Goal: Task Accomplishment & Management: Manage account settings

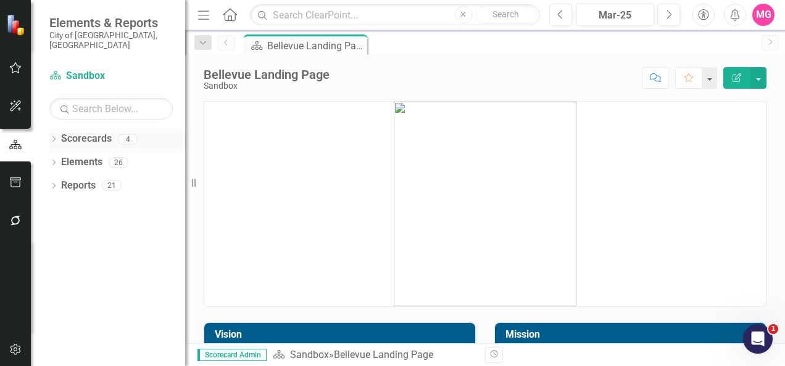
click at [60, 131] on div "Dropdown Scorecards 4" at bounding box center [117, 140] width 136 height 23
click at [54, 137] on icon "Dropdown" at bounding box center [53, 140] width 9 height 7
click at [123, 179] on link "Council Priorities" at bounding box center [126, 186] width 117 height 14
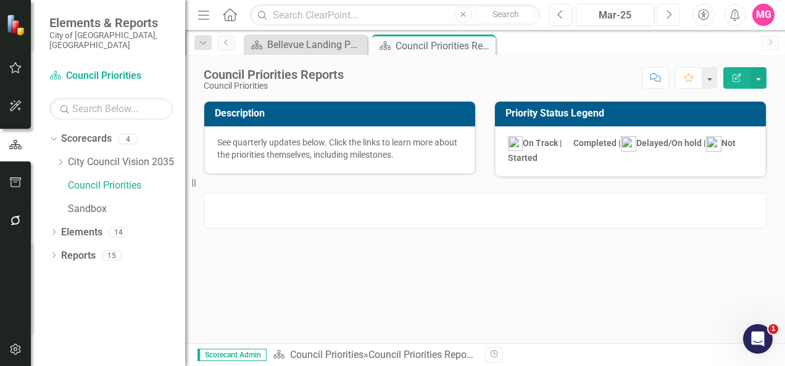
click at [664, 20] on button "Next" at bounding box center [668, 15] width 23 height 22
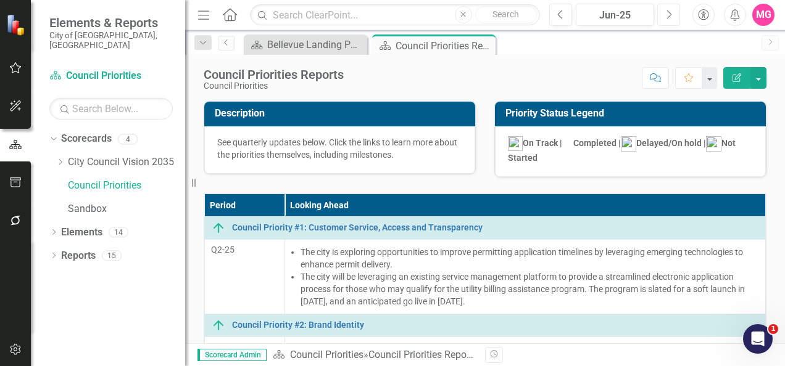
click at [666, 20] on button "Next" at bounding box center [668, 15] width 23 height 22
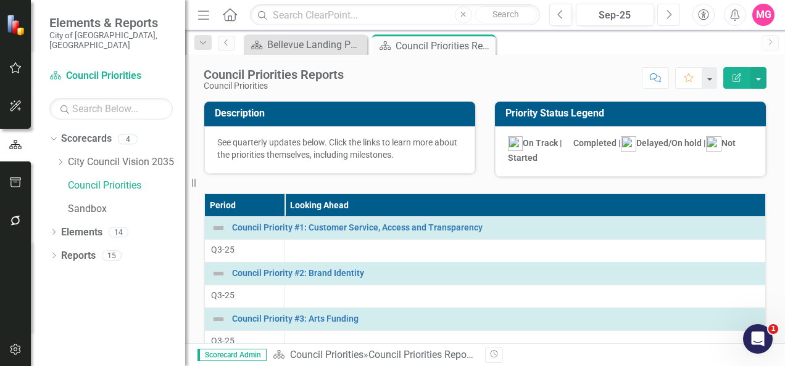
click at [675, 20] on button "Next" at bounding box center [668, 15] width 23 height 22
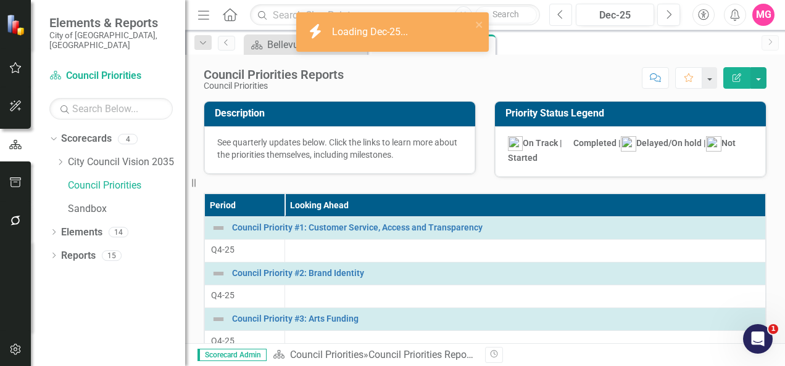
click at [560, 15] on icon "Previous" at bounding box center [560, 14] width 7 height 11
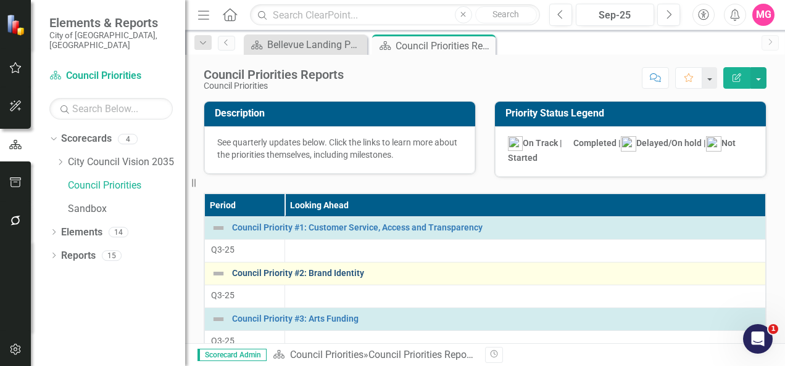
click at [311, 274] on link "Council Priority #2: Brand Identity" at bounding box center [495, 273] width 527 height 9
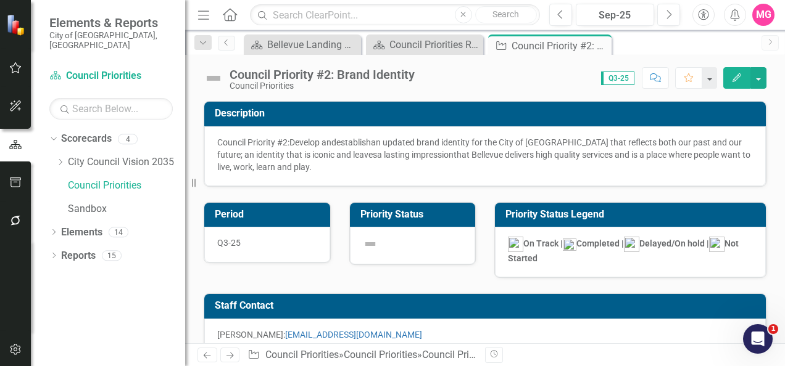
click at [366, 250] on div at bounding box center [413, 246] width 126 height 38
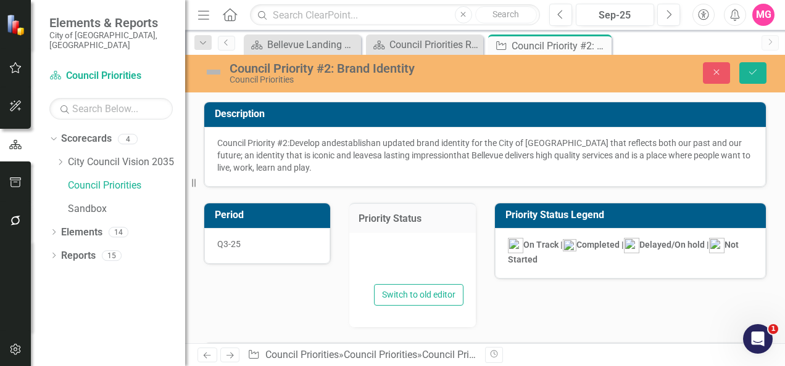
type textarea "<p>{[i661978][statusIcon]}</p>"
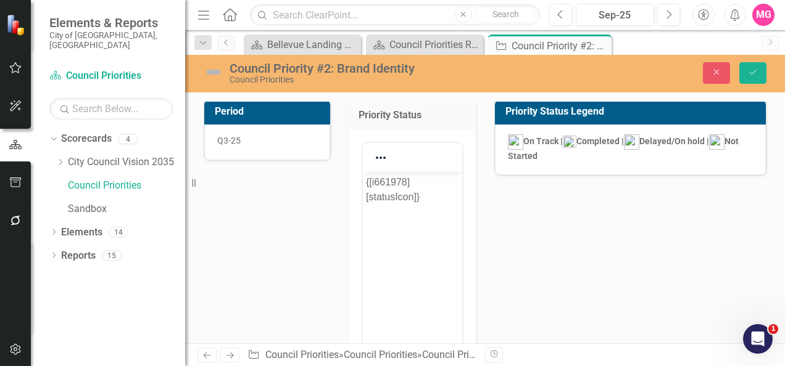
click at [212, 70] on img at bounding box center [214, 72] width 20 height 20
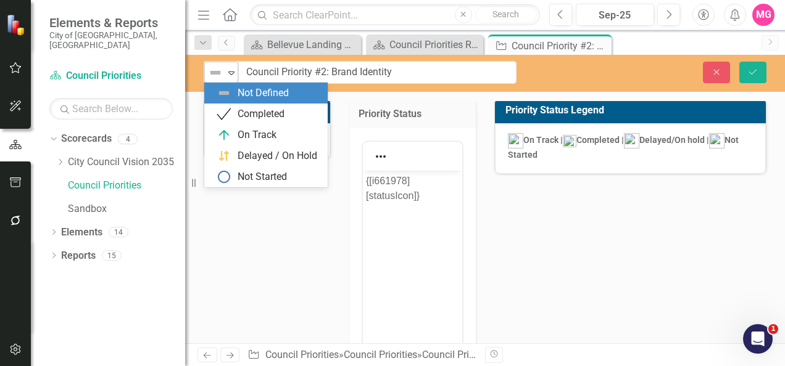
click at [221, 70] on img at bounding box center [215, 72] width 15 height 15
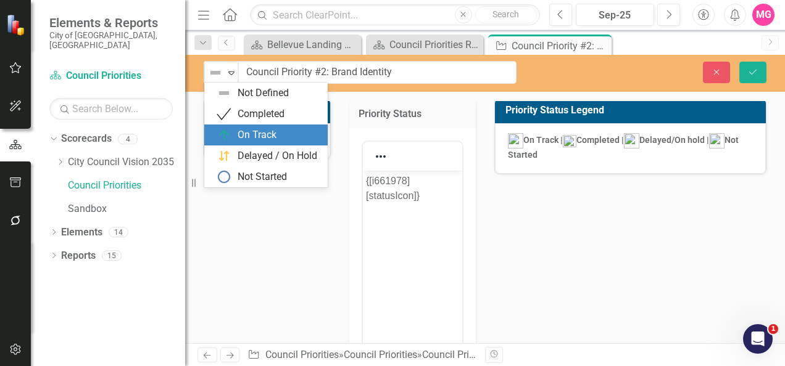
click at [276, 131] on div "On Track" at bounding box center [269, 135] width 104 height 15
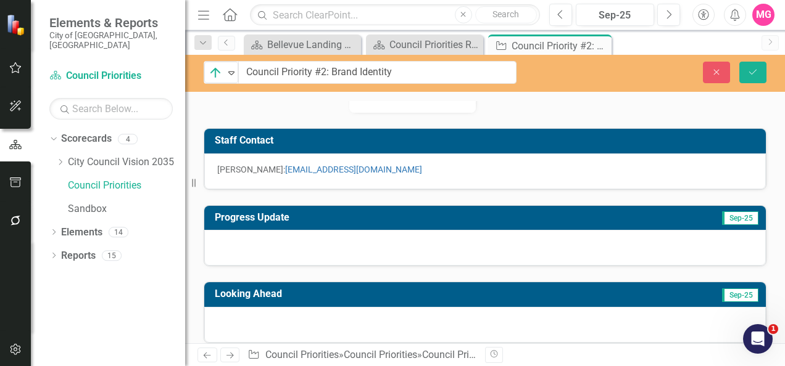
scroll to position [476, 0]
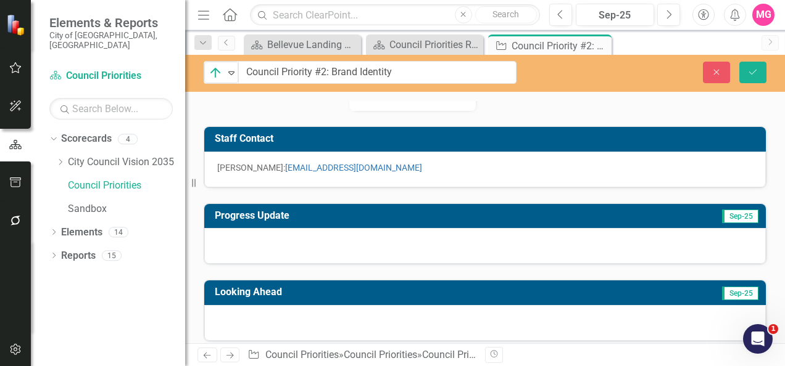
click at [413, 239] on div at bounding box center [484, 246] width 561 height 36
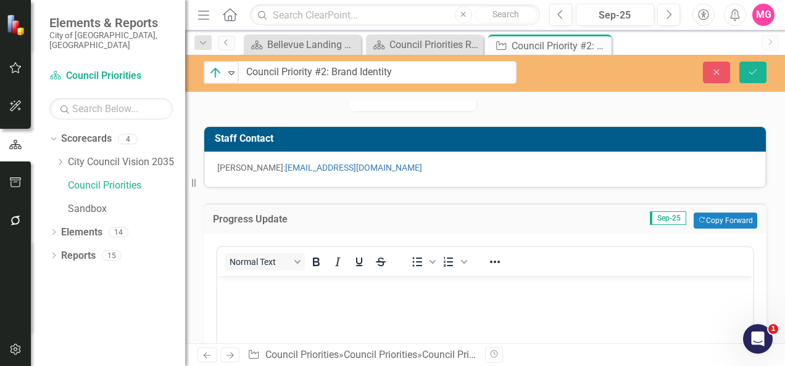
scroll to position [0, 0]
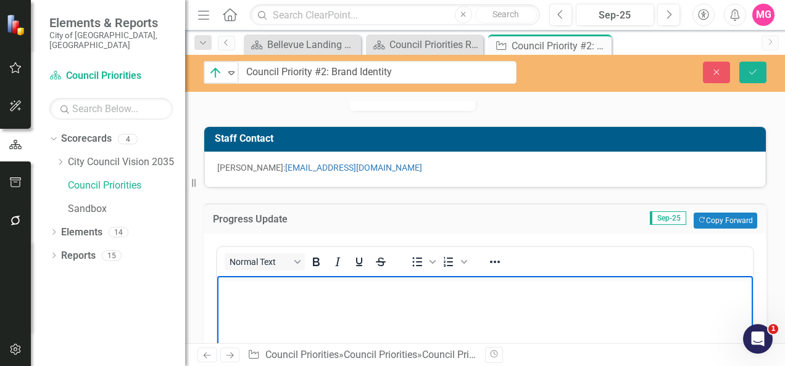
click at [338, 337] on body "Rich Text Area. Press ALT-0 for help." at bounding box center [484, 368] width 535 height 185
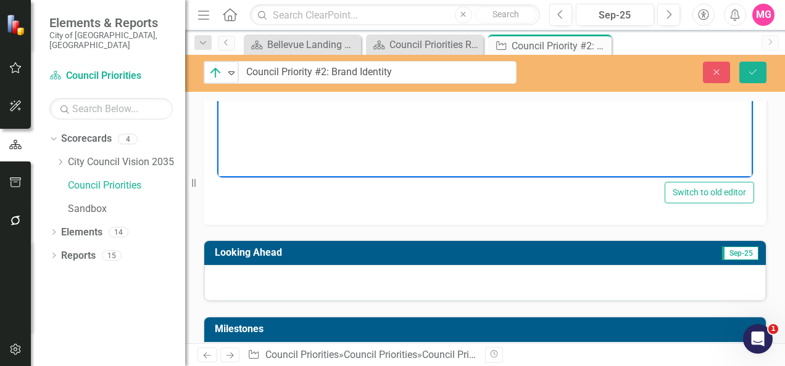
scroll to position [791, 0]
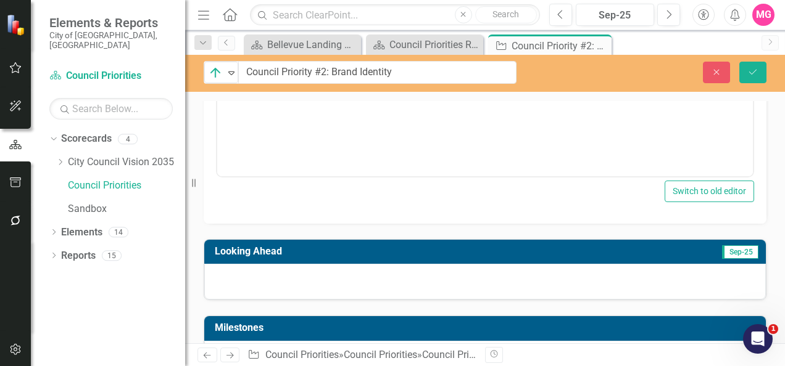
click at [355, 286] on div at bounding box center [484, 282] width 561 height 36
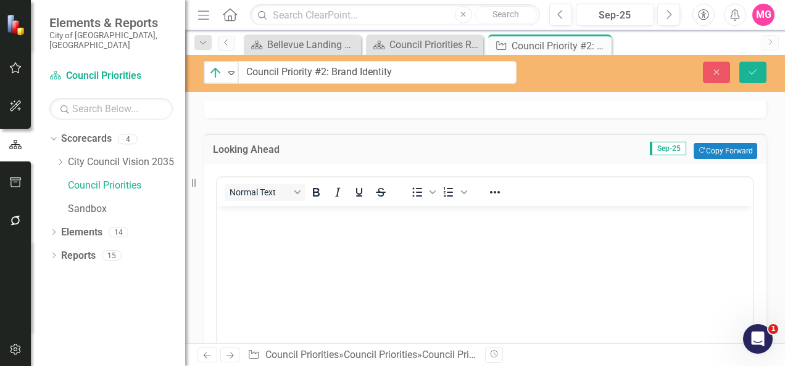
scroll to position [897, 0]
click at [392, 241] on body "Rich Text Area. Press ALT-0 for help." at bounding box center [484, 297] width 535 height 185
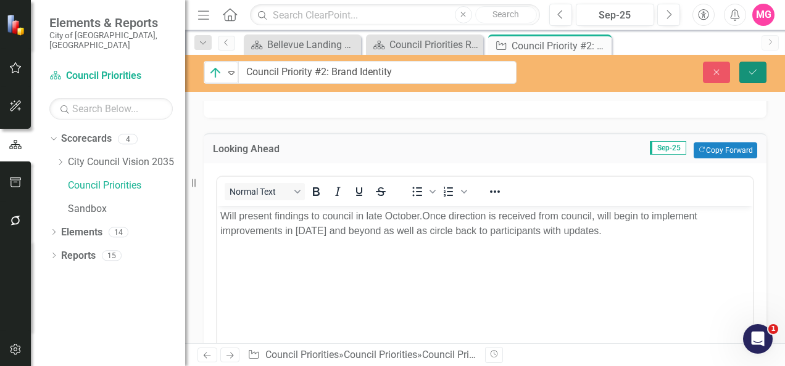
click at [756, 73] on icon "Save" at bounding box center [752, 72] width 11 height 9
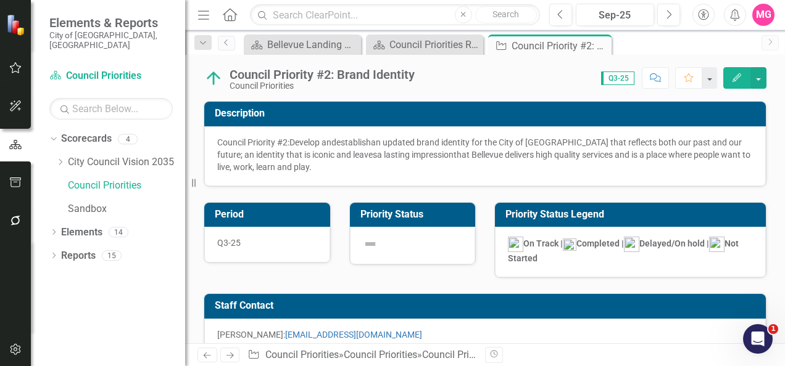
checkbox input "false"
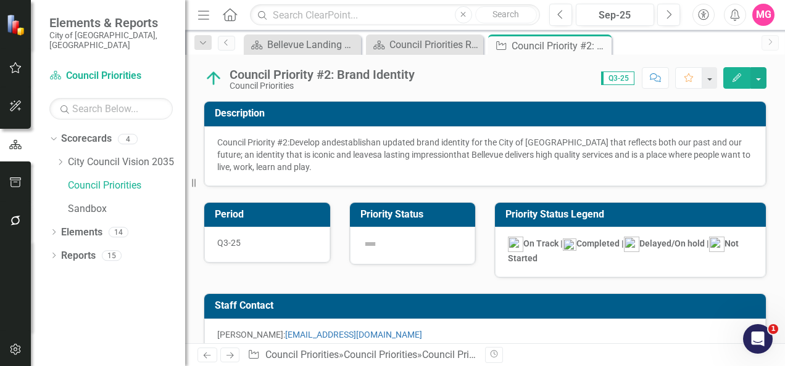
checkbox input "false"
checkbox input "true"
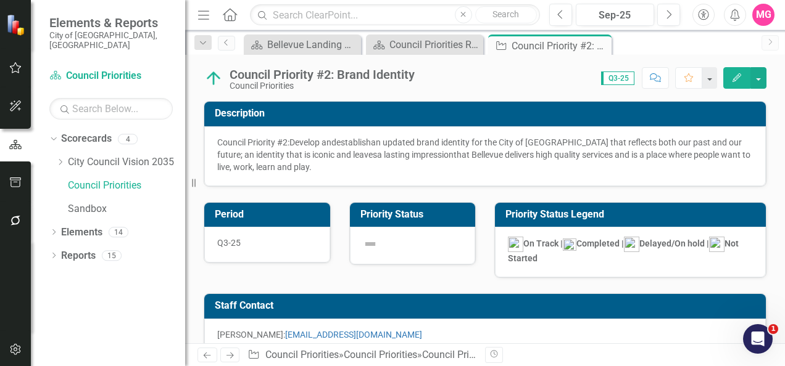
checkbox input "true"
checkbox input "false"
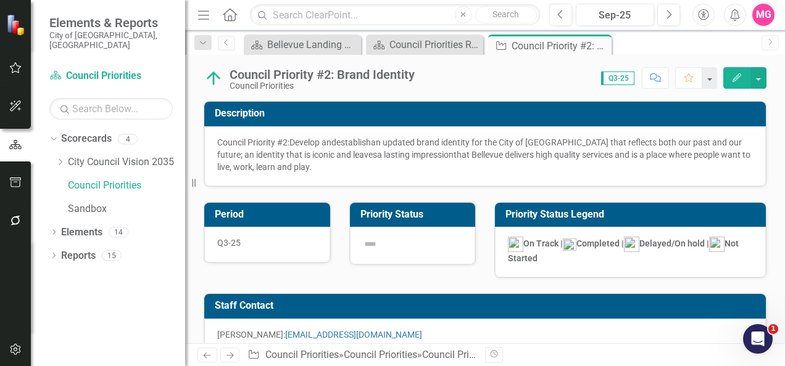
checkbox input "false"
checkbox input "true"
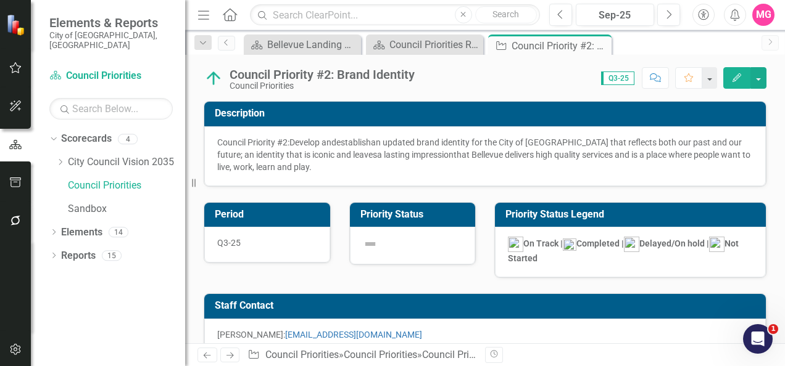
checkbox input "true"
checkbox input "false"
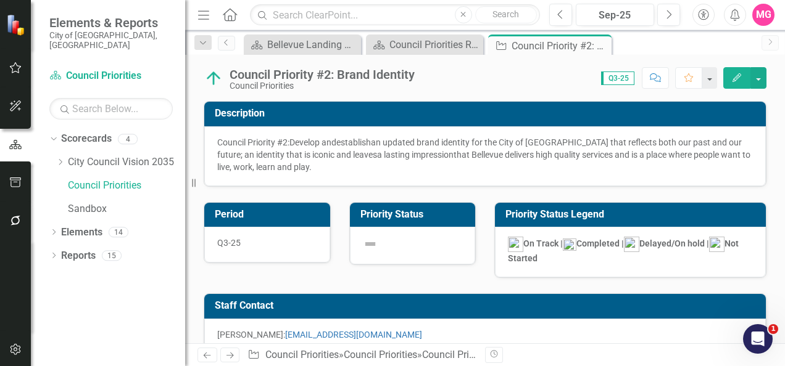
checkbox input "false"
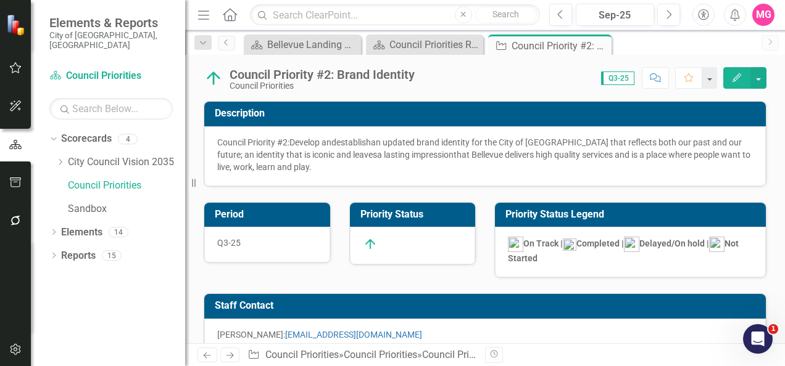
checkbox input "true"
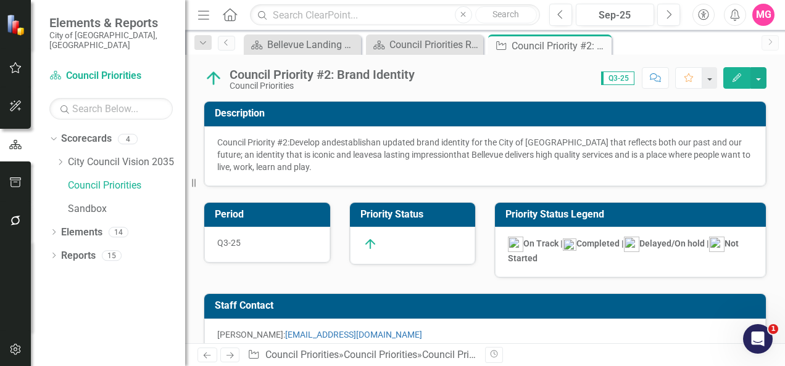
checkbox input "true"
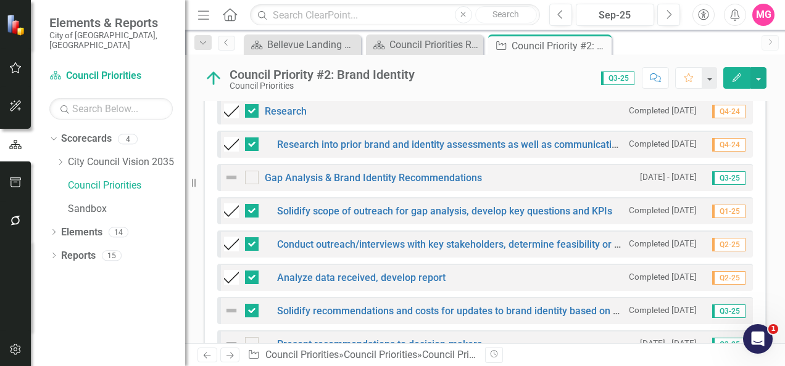
scroll to position [484, 0]
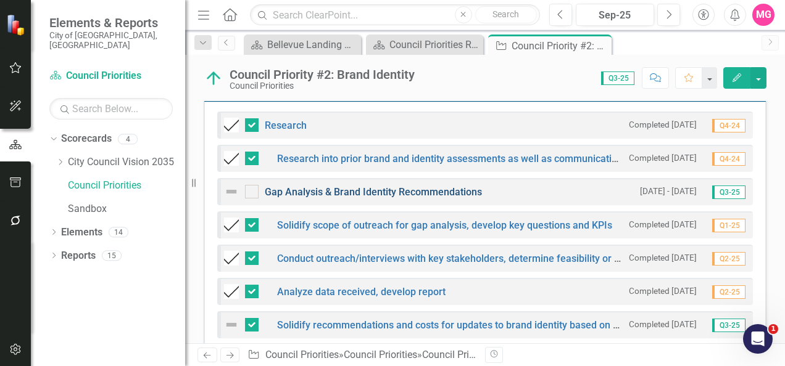
click at [423, 186] on link "Gap Analysis & Brand Identity Recommendations" at bounding box center [373, 192] width 217 height 12
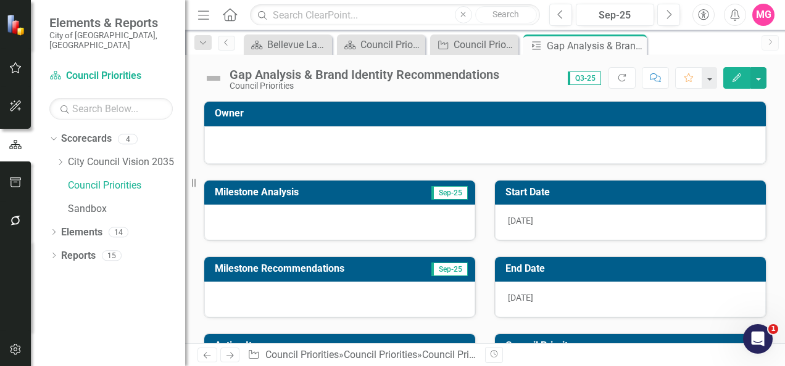
scroll to position [81, 0]
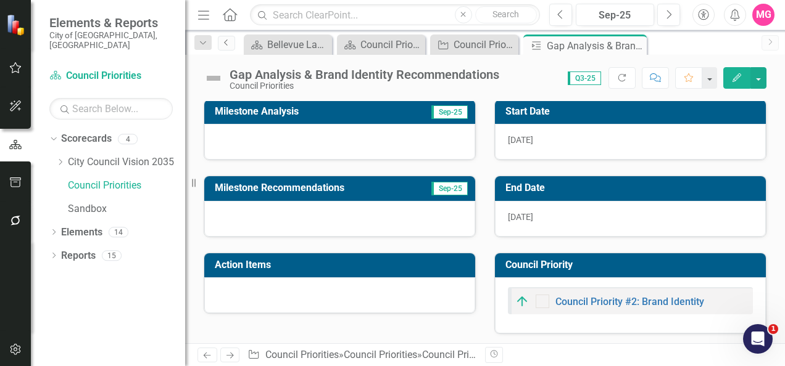
click at [227, 42] on icon "Previous" at bounding box center [226, 42] width 10 height 7
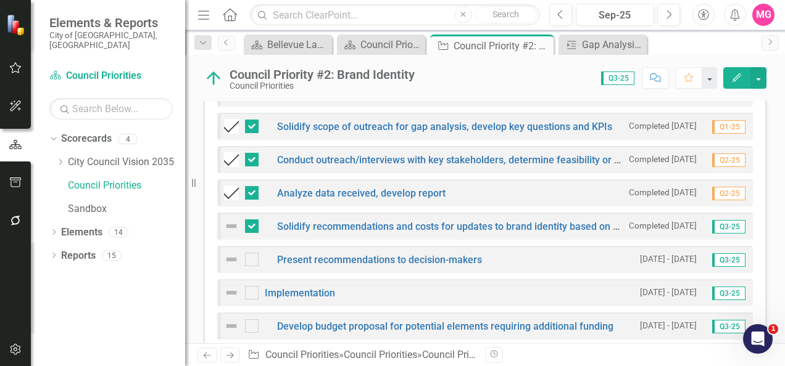
scroll to position [584, 0]
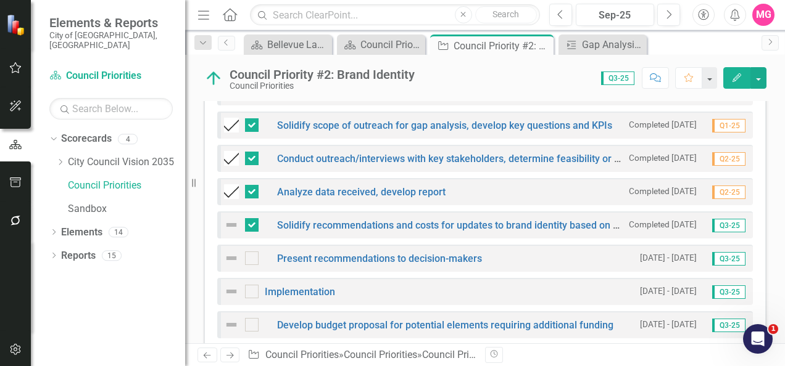
click at [262, 191] on div "Analyze data received, develop report" at bounding box center [334, 191] width 221 height 15
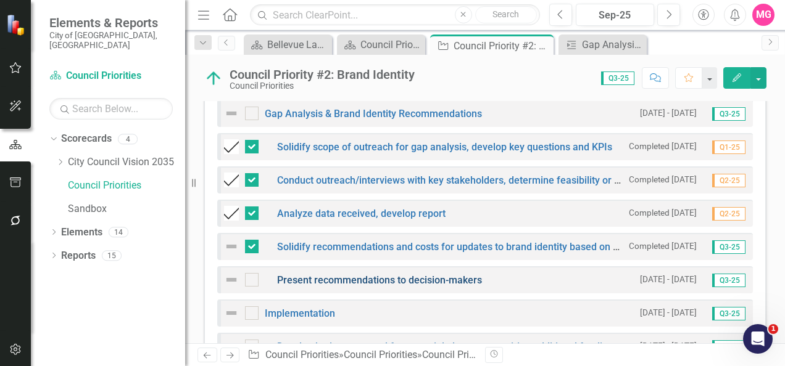
scroll to position [599, 0]
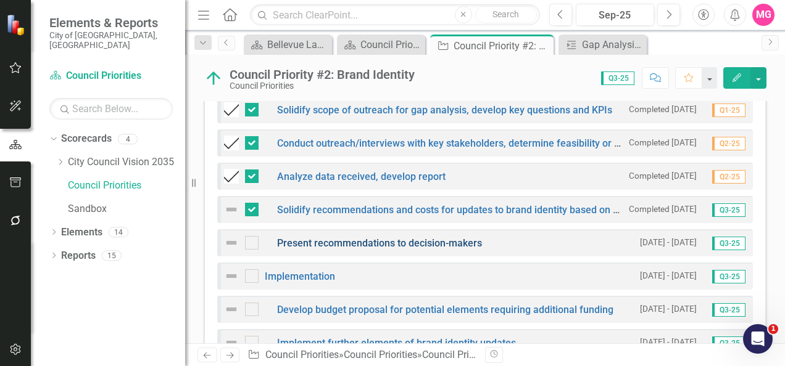
click at [371, 242] on link "Present recommendations to decision-makers" at bounding box center [379, 243] width 205 height 12
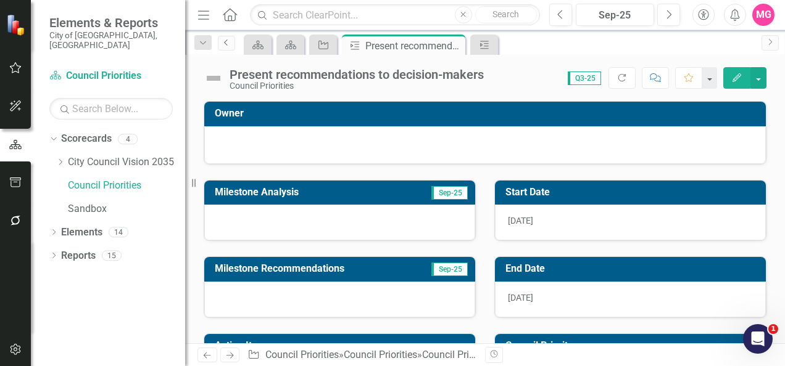
click at [222, 39] on icon "Previous" at bounding box center [226, 42] width 10 height 7
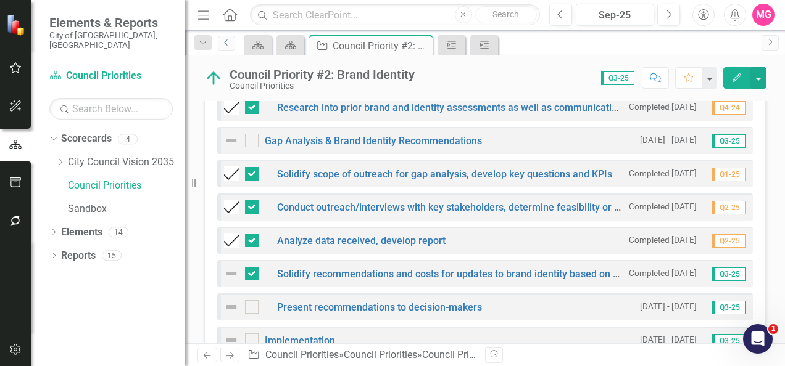
scroll to position [534, 0]
click at [229, 141] on img at bounding box center [231, 141] width 15 height 15
click at [229, 140] on img at bounding box center [231, 141] width 15 height 15
click at [234, 134] on img at bounding box center [231, 141] width 15 height 15
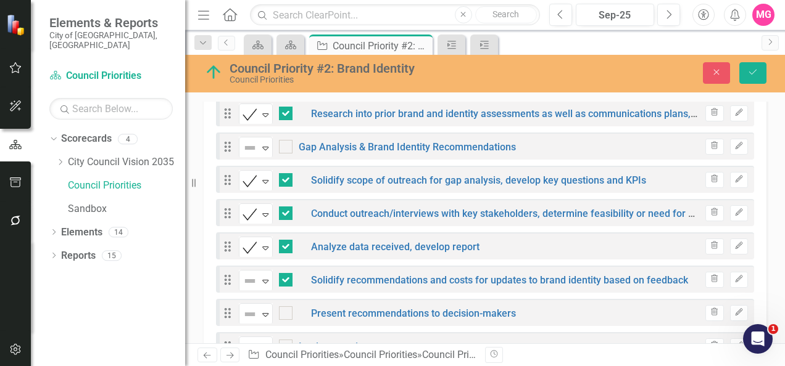
scroll to position [539, 0]
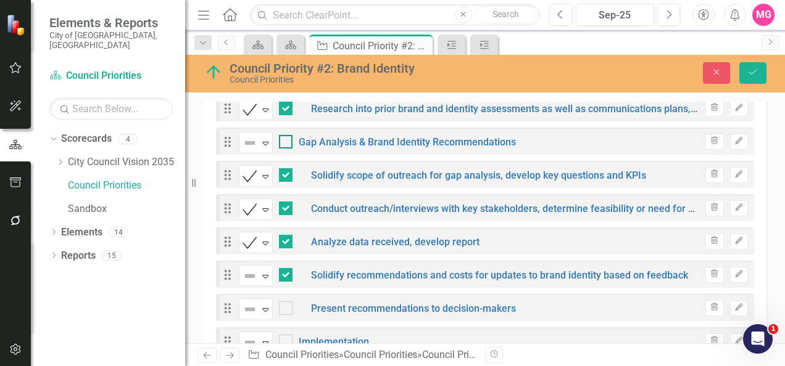
click at [286, 140] on div at bounding box center [286, 142] width 14 height 14
click at [286, 140] on input "checkbox" at bounding box center [283, 139] width 8 height 8
click at [286, 140] on div at bounding box center [286, 142] width 14 height 14
click at [286, 140] on input "checkbox" at bounding box center [283, 139] width 8 height 8
checkbox input "false"
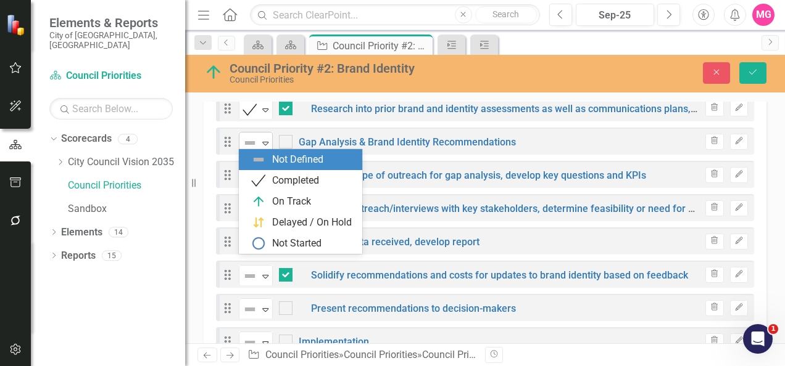
click at [254, 141] on img at bounding box center [249, 143] width 15 height 15
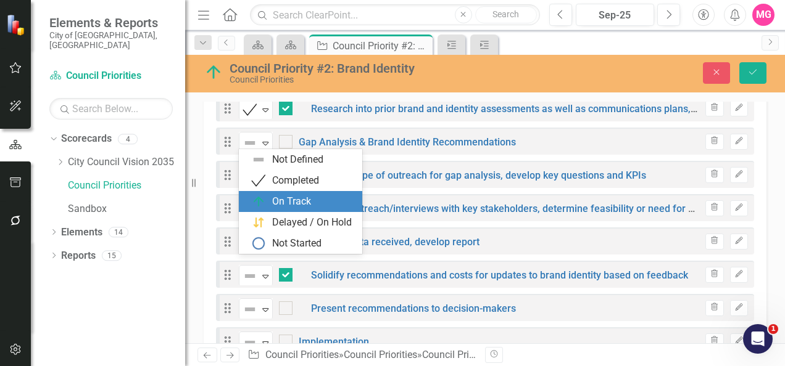
click at [282, 201] on div "On Track" at bounding box center [291, 202] width 39 height 14
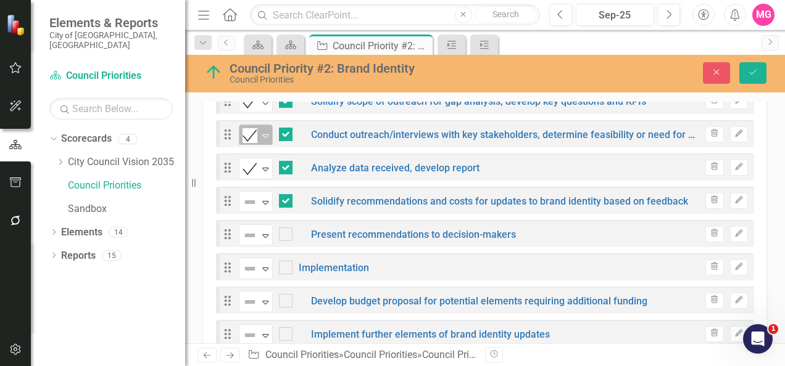
scroll to position [635, 0]
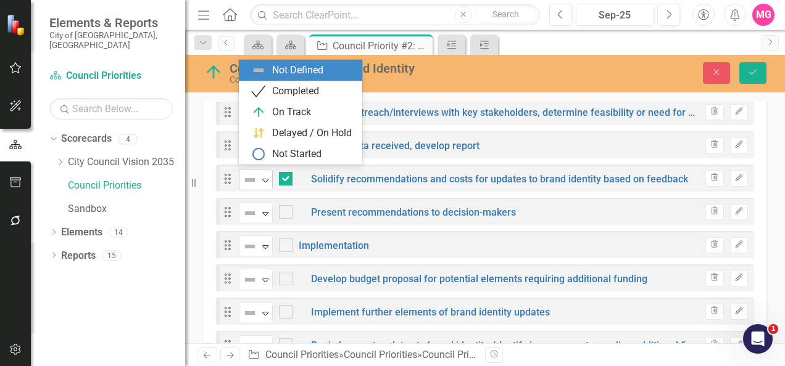
click at [260, 176] on icon "Expand" at bounding box center [265, 180] width 12 height 10
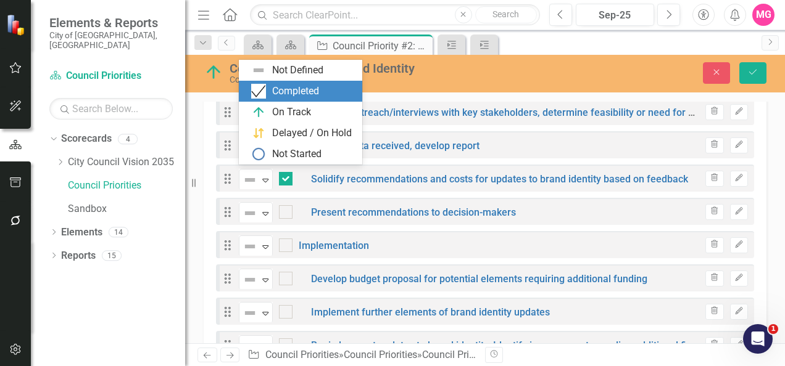
click at [286, 95] on div "Completed" at bounding box center [295, 92] width 47 height 14
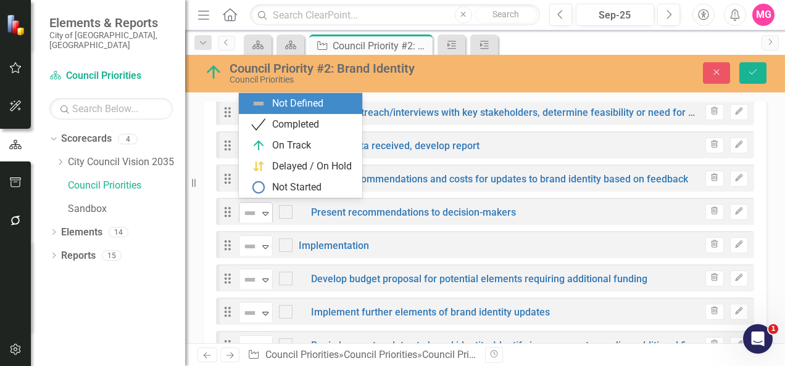
click at [258, 212] on div "Not Defined" at bounding box center [250, 213] width 19 height 17
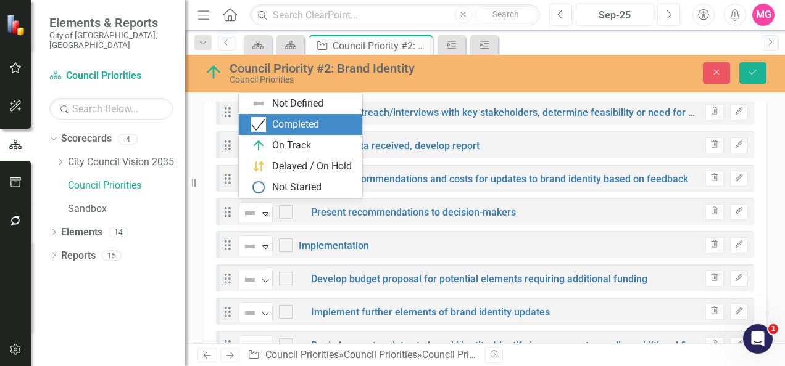
click at [300, 132] on div "Completed" at bounding box center [300, 124] width 123 height 21
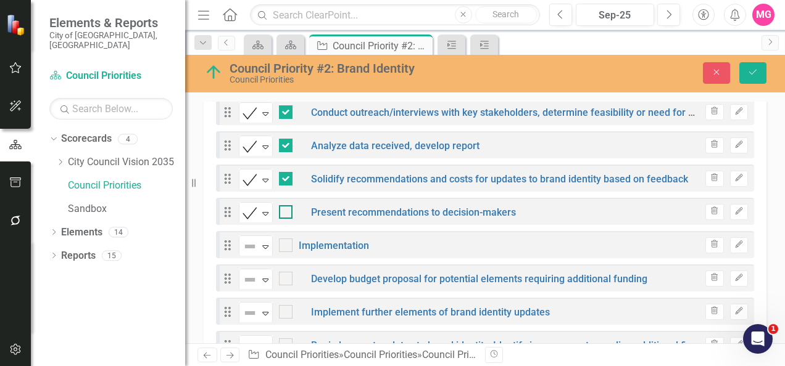
click at [284, 208] on input "checkbox" at bounding box center [283, 209] width 8 height 8
checkbox input "true"
click at [756, 81] on button "Save" at bounding box center [752, 73] width 27 height 22
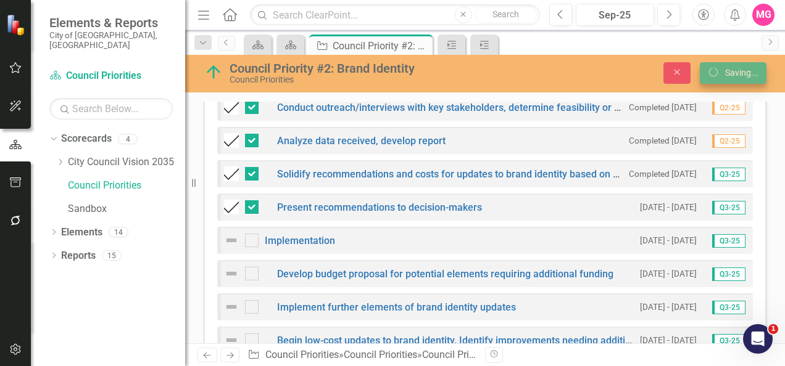
scroll to position [630, 0]
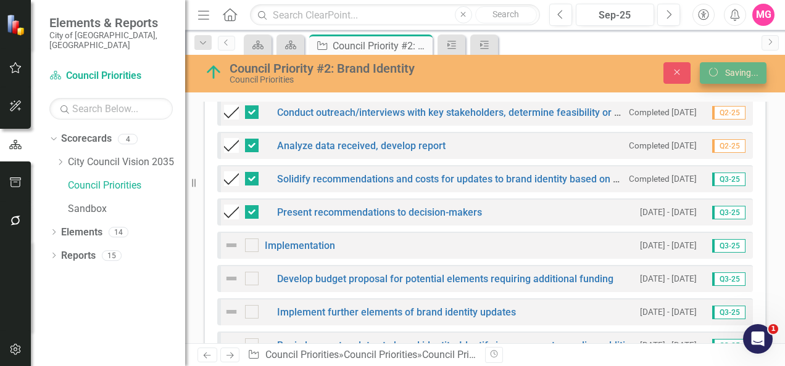
checkbox input "false"
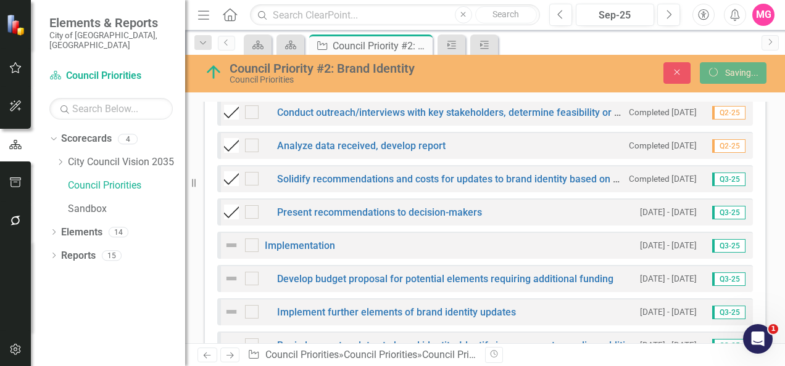
checkbox input "false"
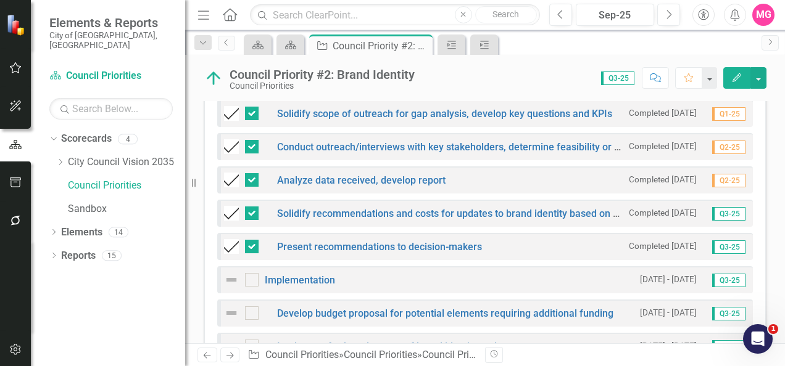
scroll to position [596, 0]
click at [432, 246] on link "Present recommendations to decision-makers" at bounding box center [379, 247] width 205 height 12
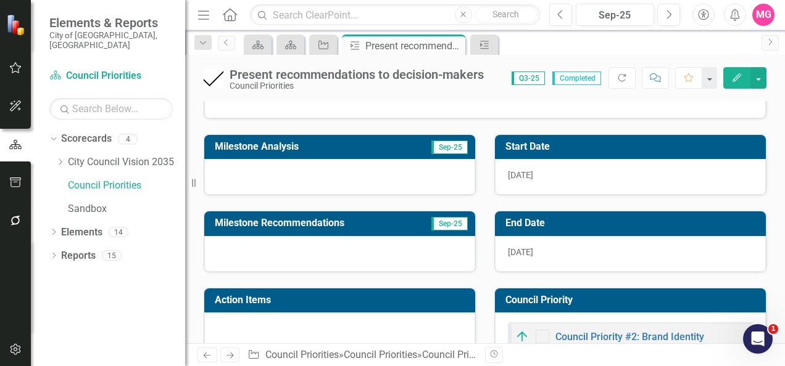
scroll to position [46, 0]
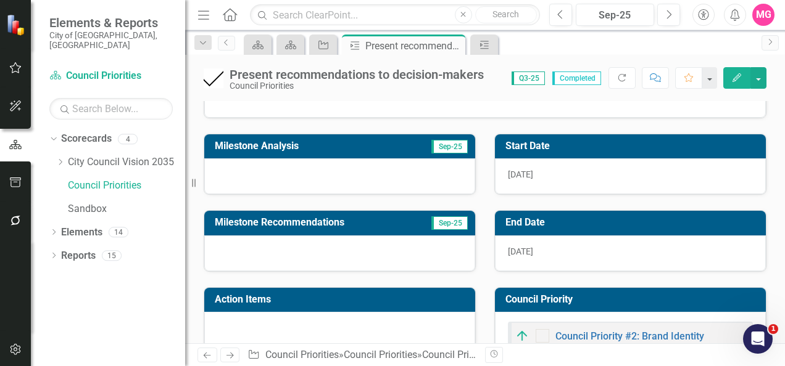
click at [625, 272] on div "Council Priority Council Priority #2: Brand Identity" at bounding box center [630, 320] width 291 height 97
click at [227, 44] on icon at bounding box center [225, 42] width 3 height 6
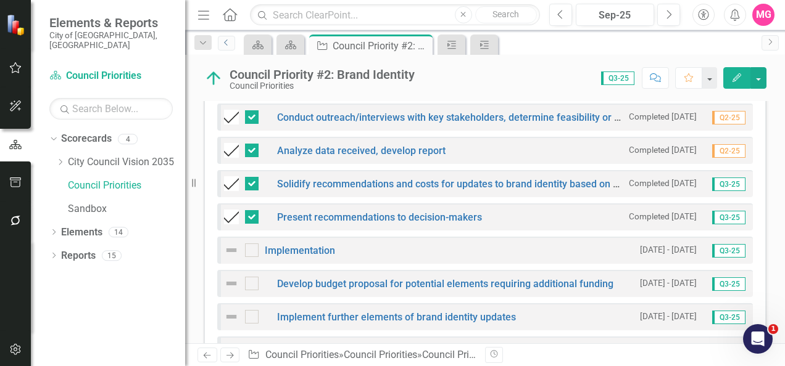
scroll to position [671, 0]
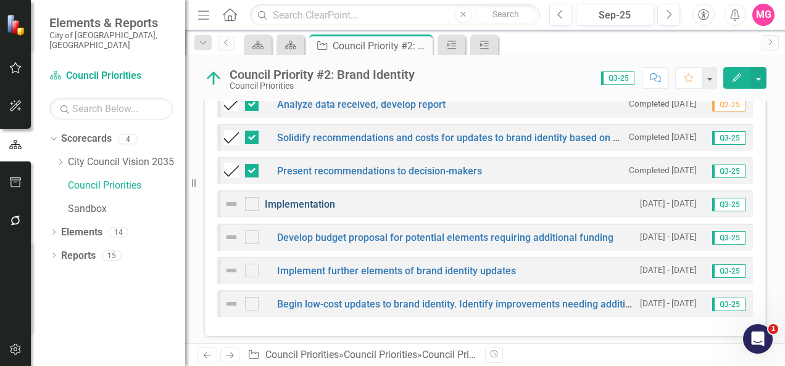
click at [323, 202] on link "Implementation" at bounding box center [300, 205] width 70 height 12
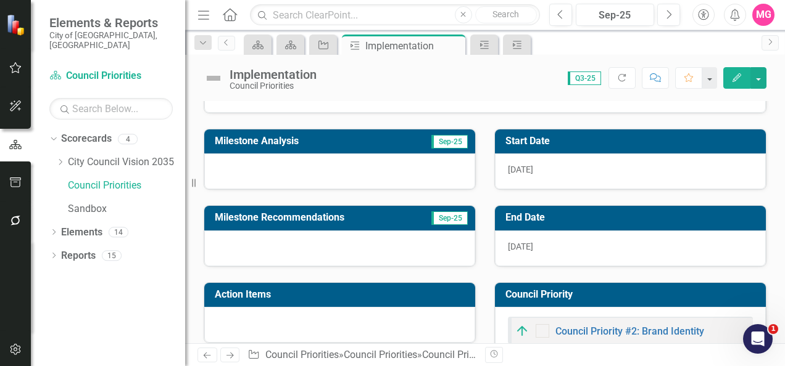
scroll to position [53, 0]
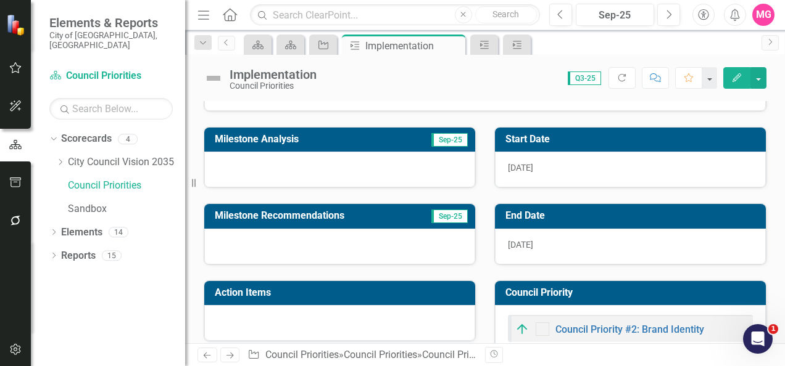
click at [554, 239] on div "[DATE]" at bounding box center [630, 247] width 271 height 36
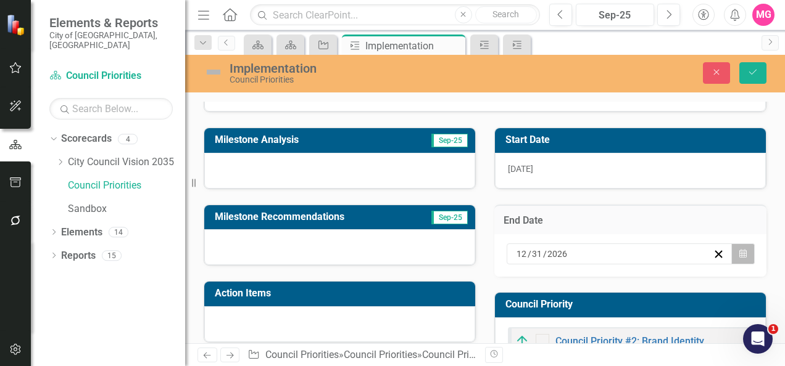
click at [739, 252] on icon "button" at bounding box center [742, 253] width 7 height 9
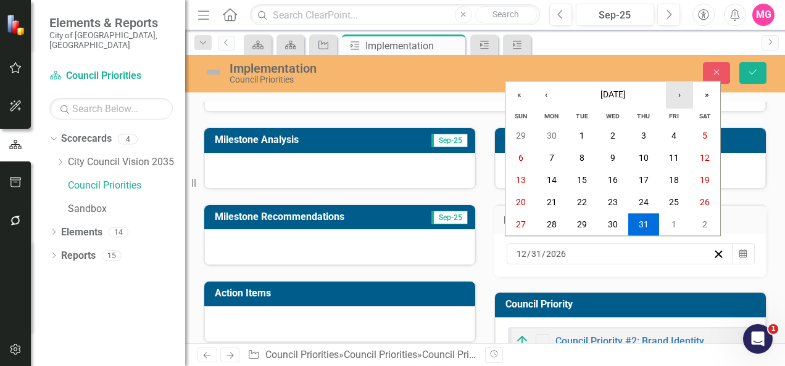
click at [680, 97] on button "›" at bounding box center [679, 94] width 27 height 27
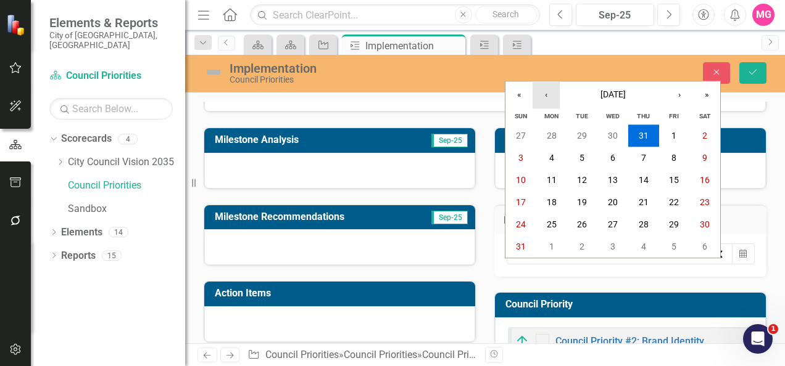
click at [537, 97] on button "‹" at bounding box center [545, 94] width 27 height 27
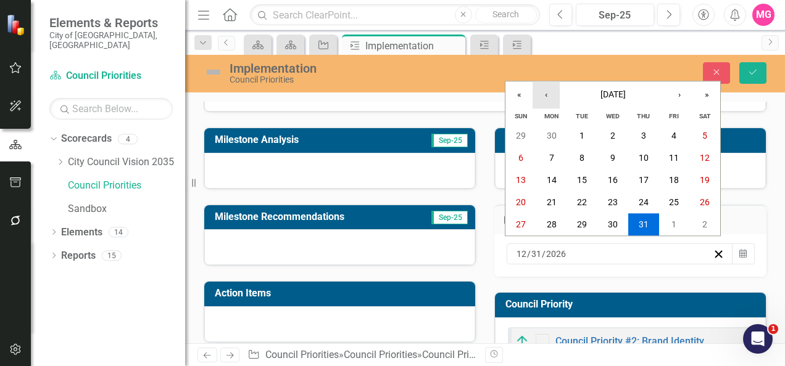
click at [537, 97] on button "‹" at bounding box center [545, 94] width 27 height 27
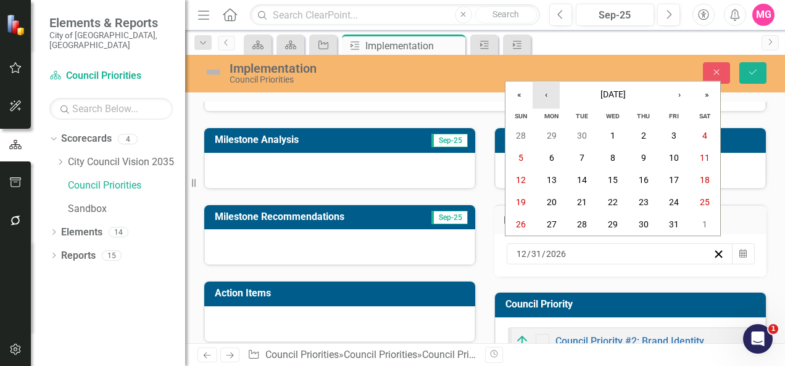
click at [537, 97] on button "‹" at bounding box center [545, 94] width 27 height 27
click at [584, 220] on abbr "31" at bounding box center [582, 225] width 10 height 10
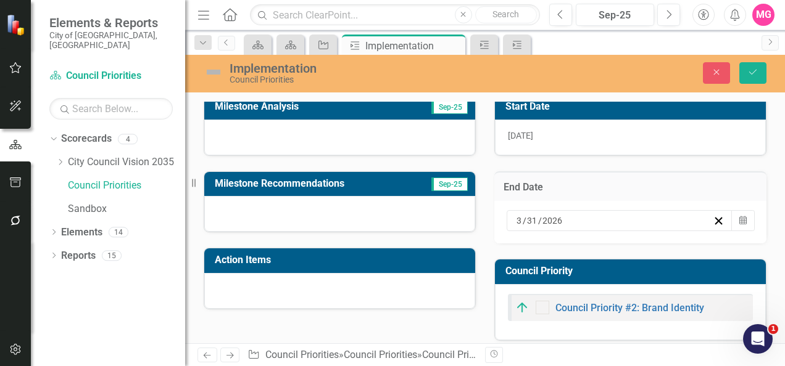
scroll to position [87, 0]
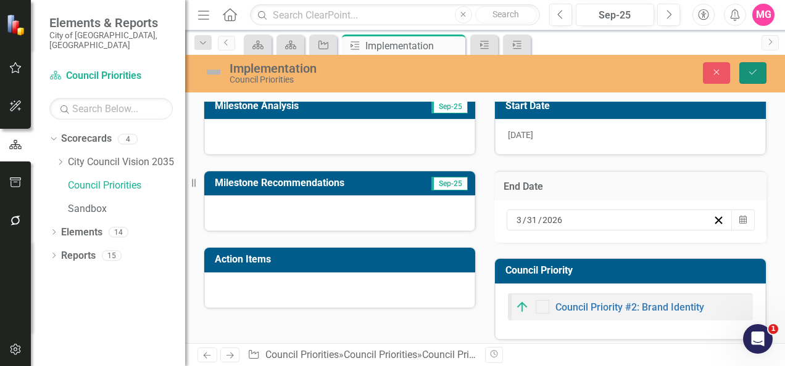
click at [750, 75] on icon "Save" at bounding box center [752, 72] width 11 height 9
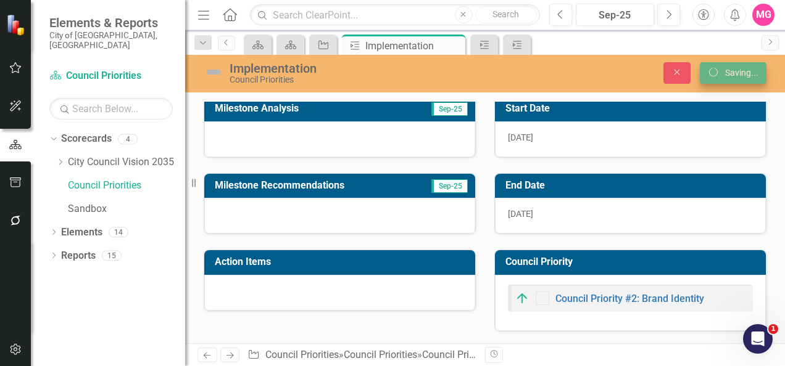
scroll to position [81, 0]
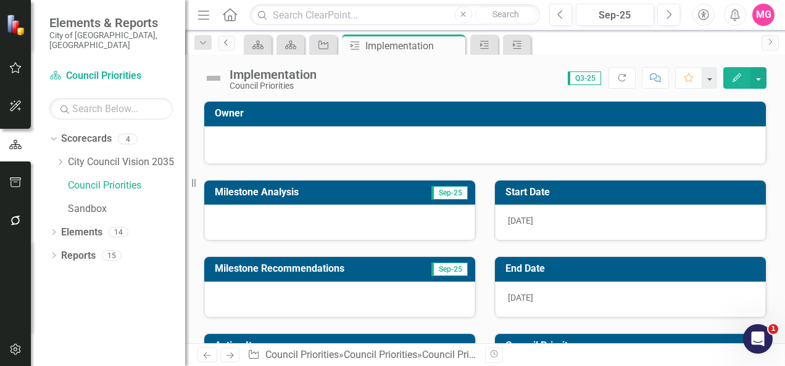
click at [225, 45] on icon "Previous" at bounding box center [226, 42] width 10 height 7
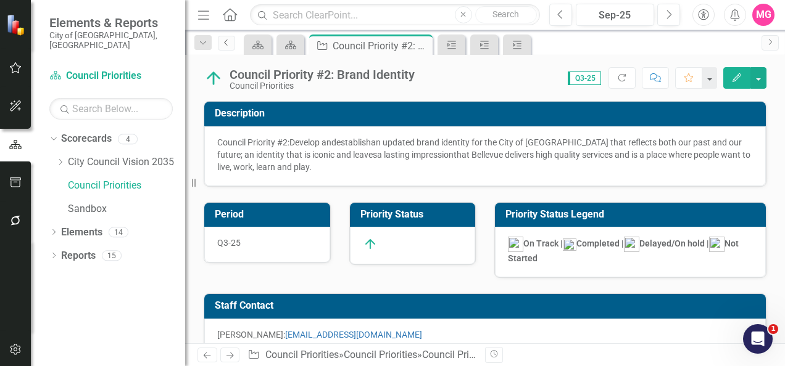
checkbox input "false"
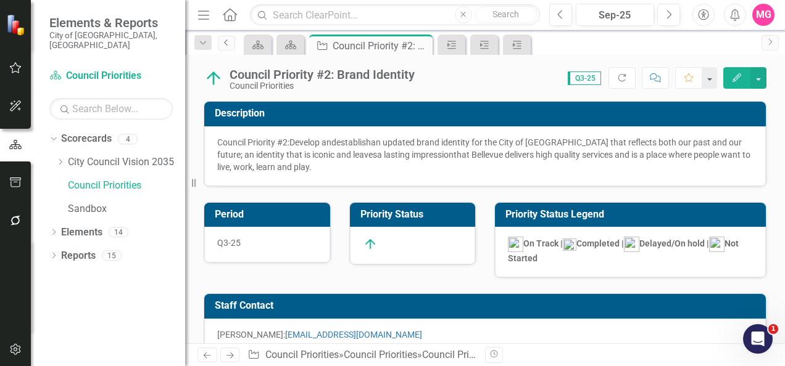
checkbox input "false"
checkbox input "true"
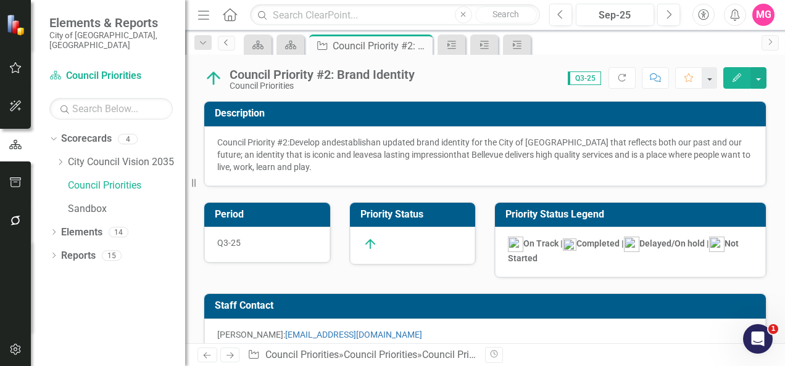
checkbox input "true"
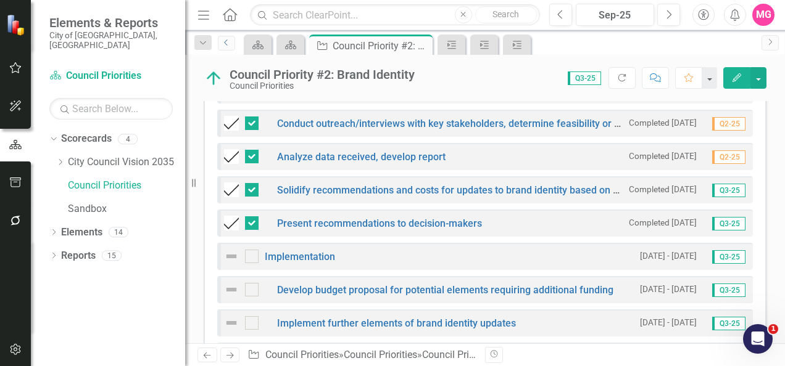
scroll to position [671, 0]
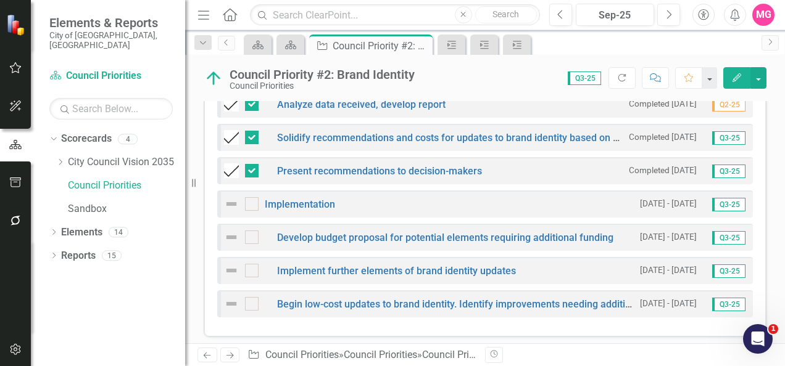
click at [225, 297] on img at bounding box center [231, 304] width 15 height 15
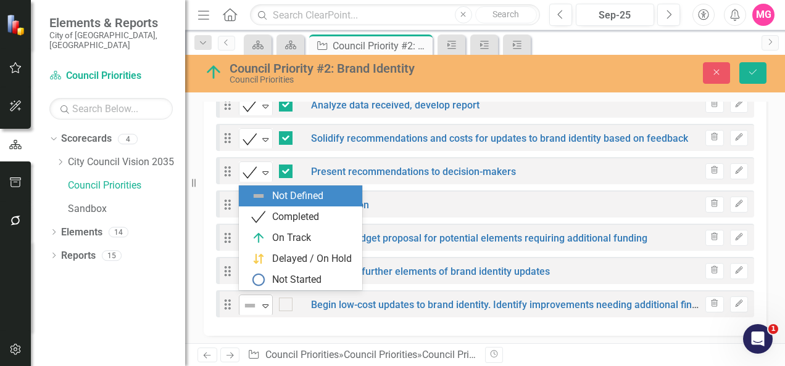
click at [259, 302] on icon "Expand" at bounding box center [265, 306] width 12 height 10
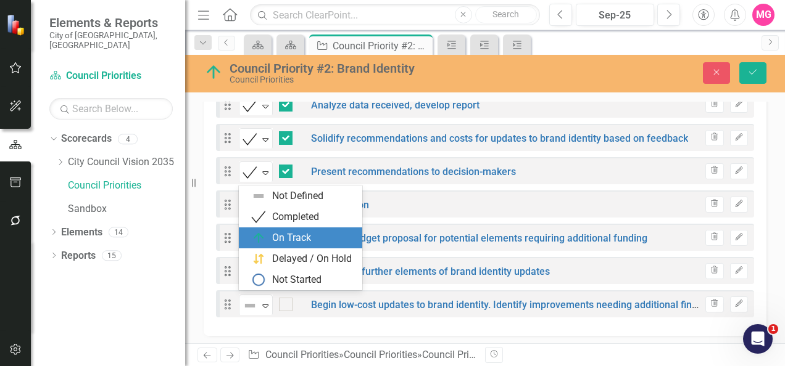
click at [291, 235] on div "On Track" at bounding box center [291, 238] width 39 height 14
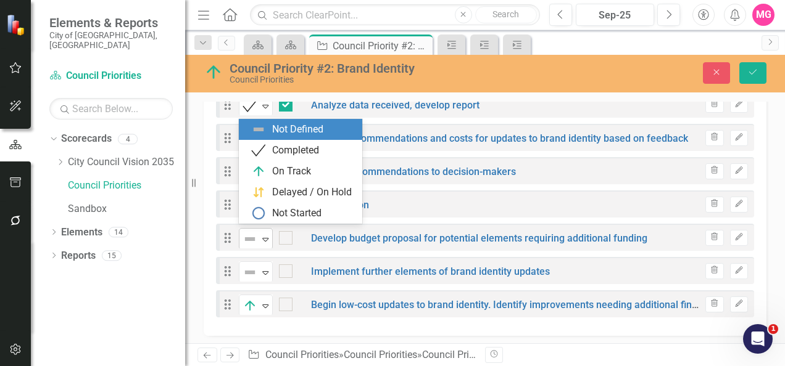
click at [246, 233] on img at bounding box center [249, 239] width 15 height 15
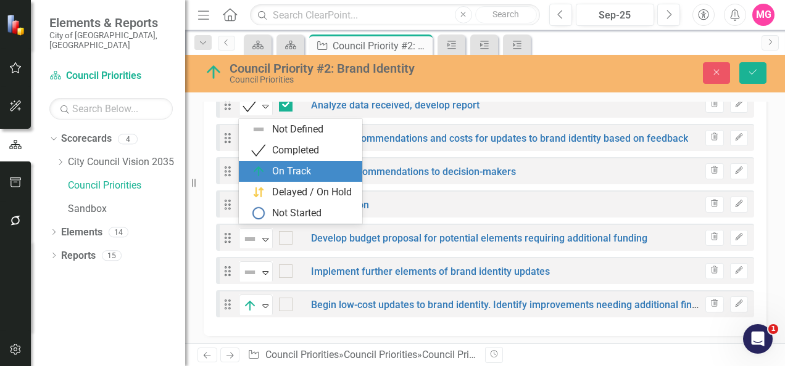
click at [294, 171] on div "On Track" at bounding box center [291, 172] width 39 height 14
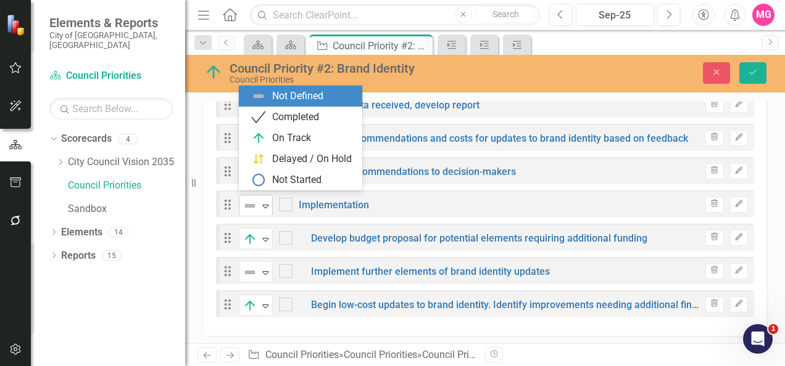
click at [247, 203] on img at bounding box center [249, 206] width 15 height 15
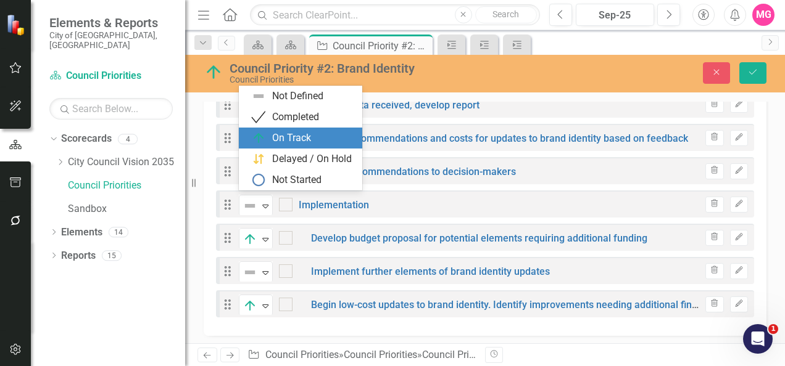
click at [295, 137] on div "On Track" at bounding box center [291, 138] width 39 height 14
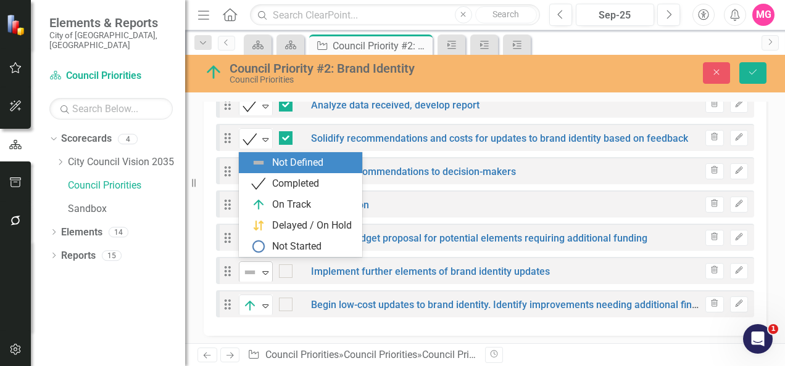
click at [258, 271] on div "Not Defined" at bounding box center [250, 272] width 19 height 17
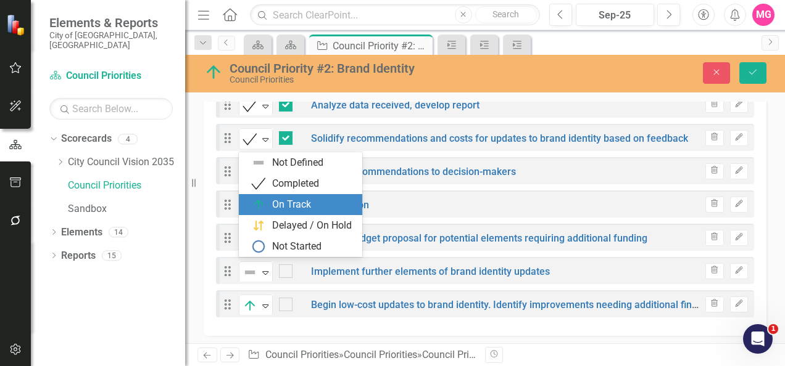
click at [272, 202] on div "On Track" at bounding box center [291, 205] width 39 height 14
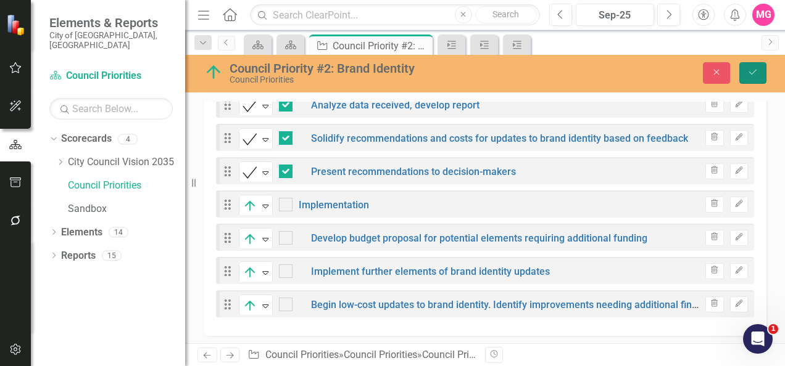
click at [756, 80] on button "Save" at bounding box center [752, 73] width 27 height 22
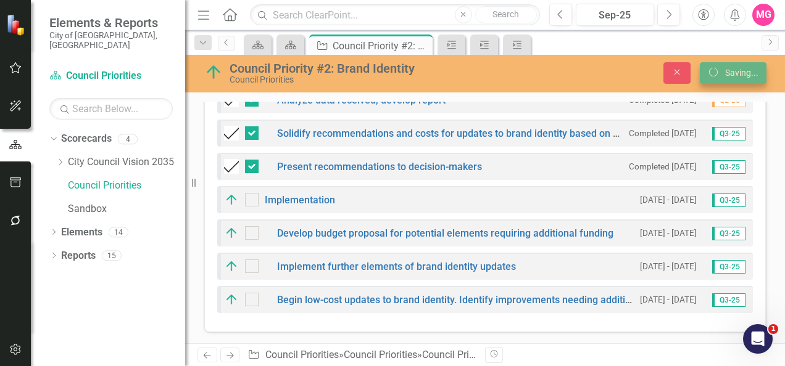
scroll to position [671, 0]
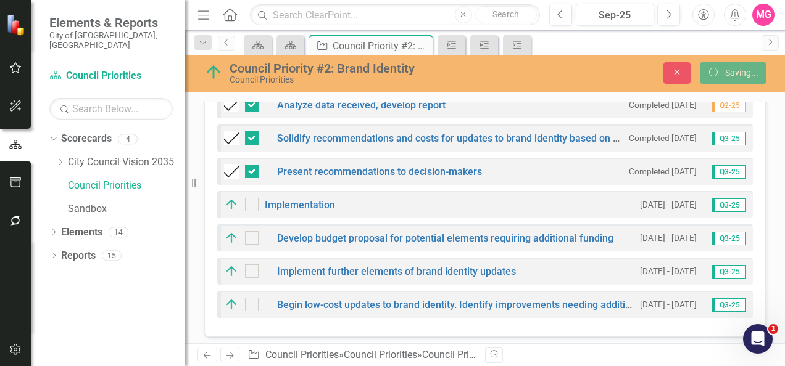
checkbox input "false"
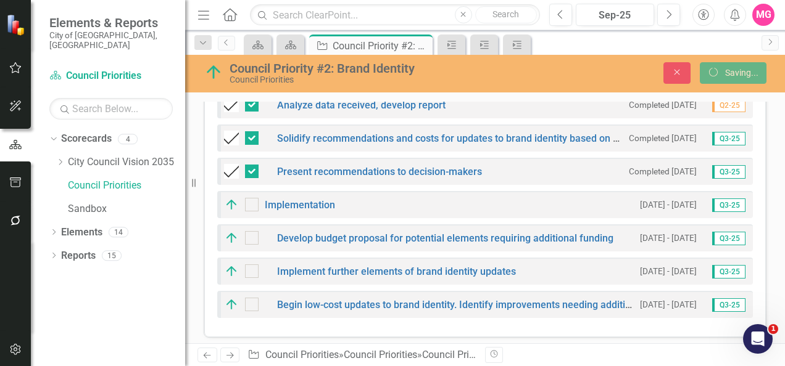
checkbox input "false"
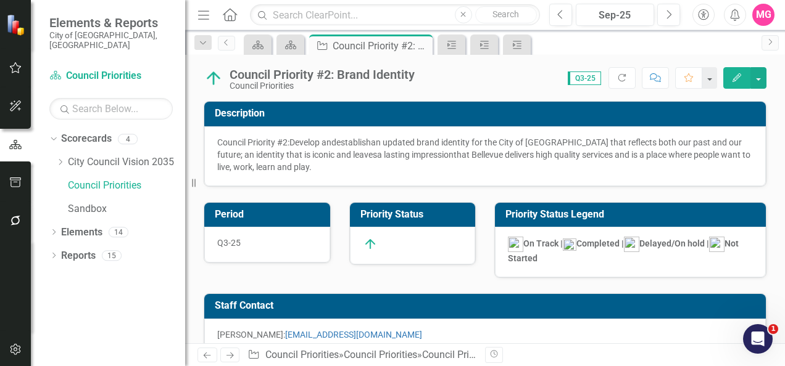
checkbox input "false"
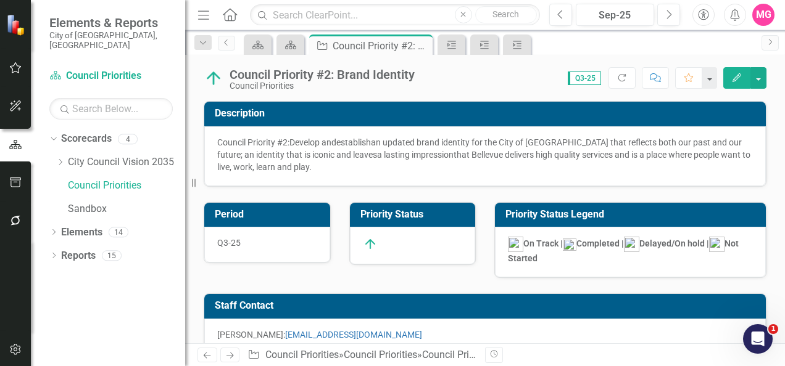
checkbox input "false"
checkbox input "true"
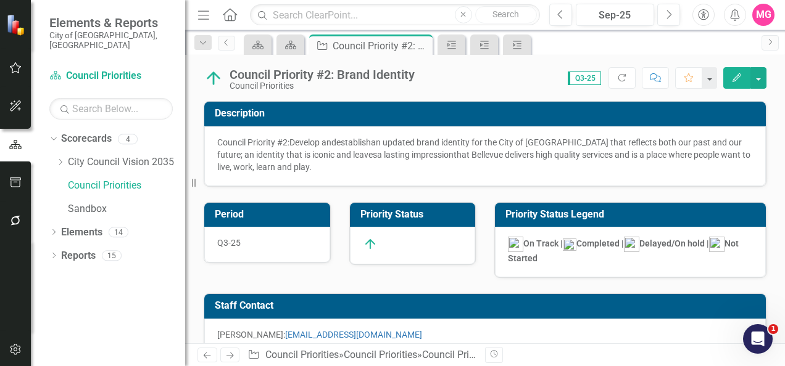
checkbox input "true"
checkbox input "false"
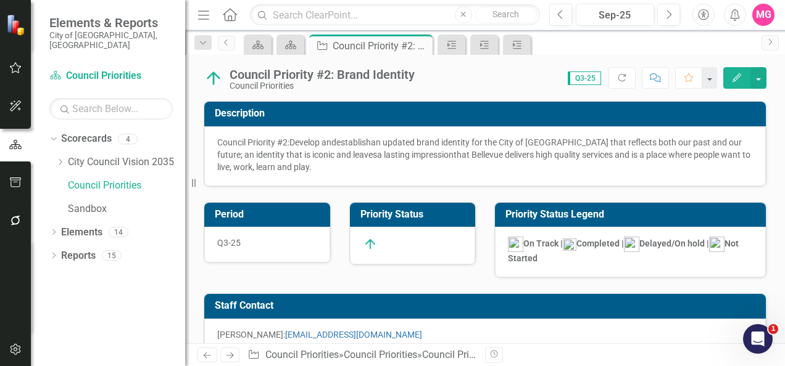
checkbox input "false"
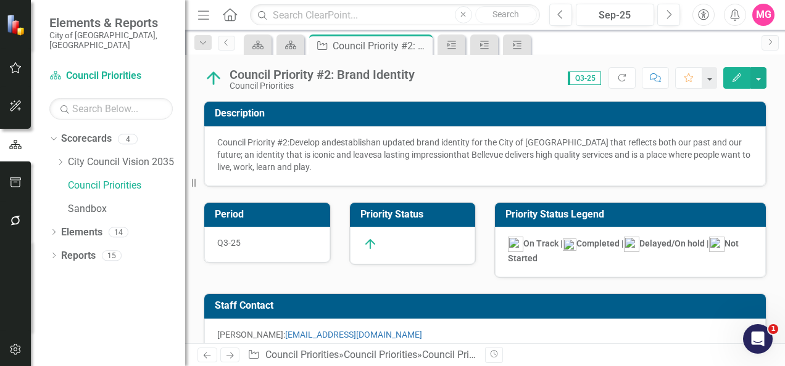
checkbox input "false"
checkbox input "true"
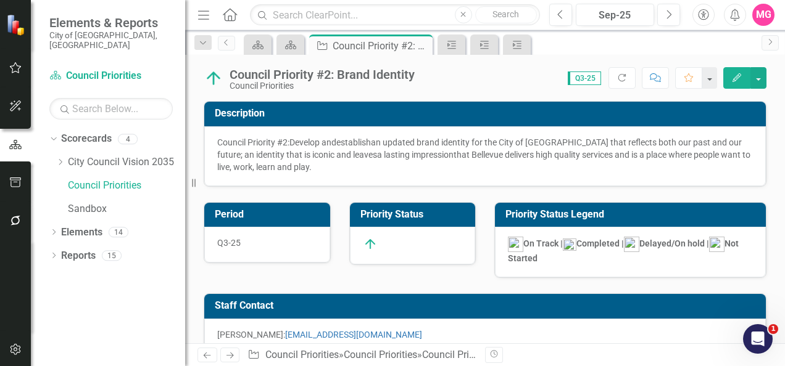
checkbox input "true"
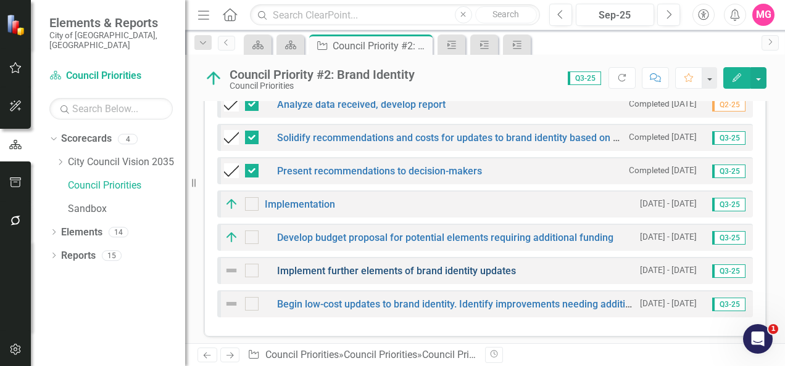
click at [470, 270] on link "Implement further elements of brand identity updates" at bounding box center [396, 271] width 239 height 12
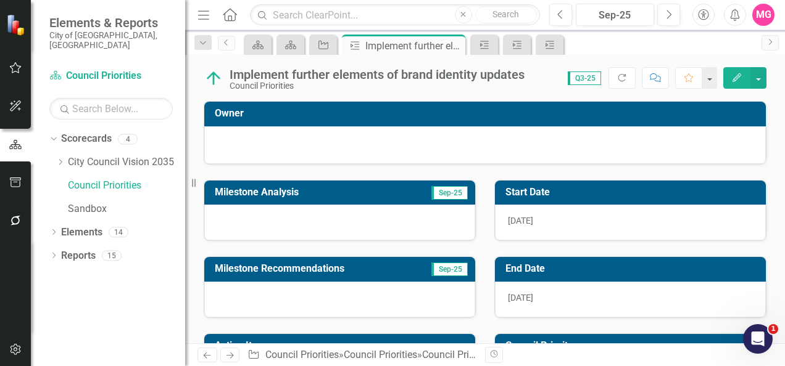
click at [588, 294] on div "[DATE]" at bounding box center [630, 300] width 271 height 36
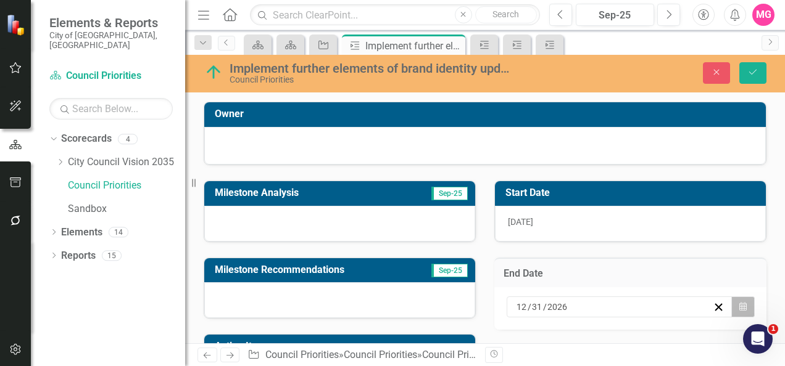
click at [731, 297] on button "Calendar" at bounding box center [742, 307] width 23 height 21
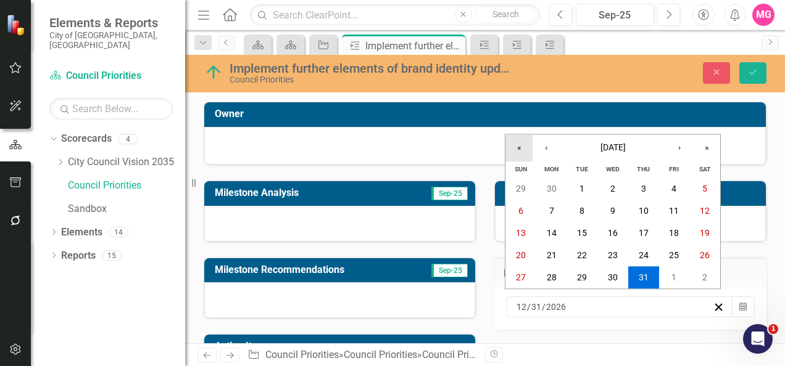
click at [519, 150] on button "«" at bounding box center [518, 147] width 27 height 27
click at [600, 280] on button "31" at bounding box center [612, 278] width 31 height 22
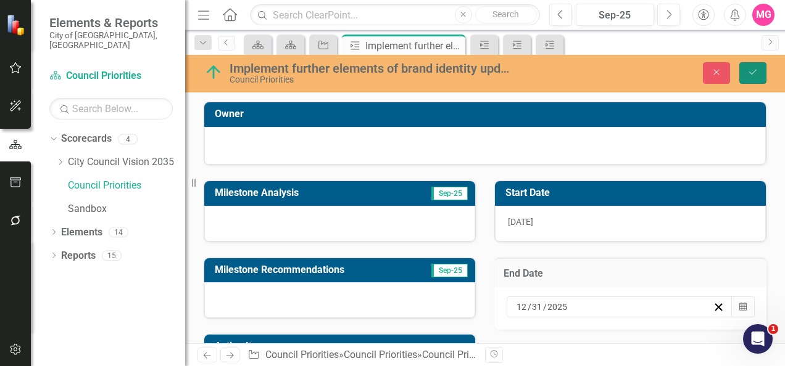
click at [744, 76] on button "Save" at bounding box center [752, 73] width 27 height 22
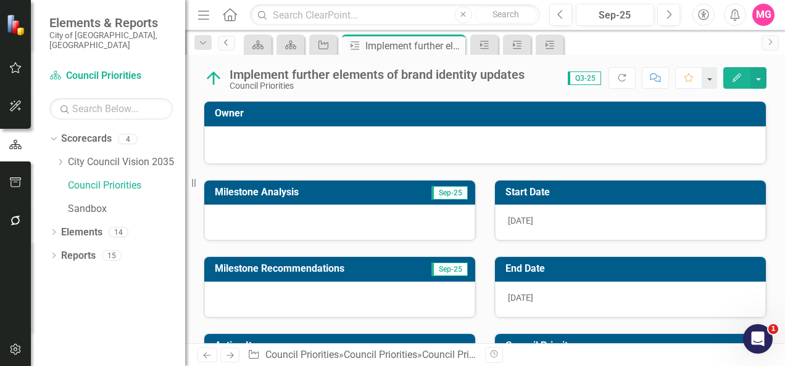
click at [219, 42] on link "Previous" at bounding box center [226, 43] width 17 height 15
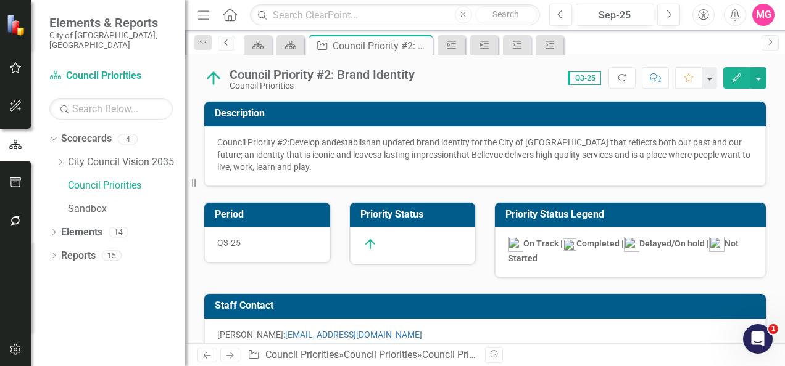
checkbox input "false"
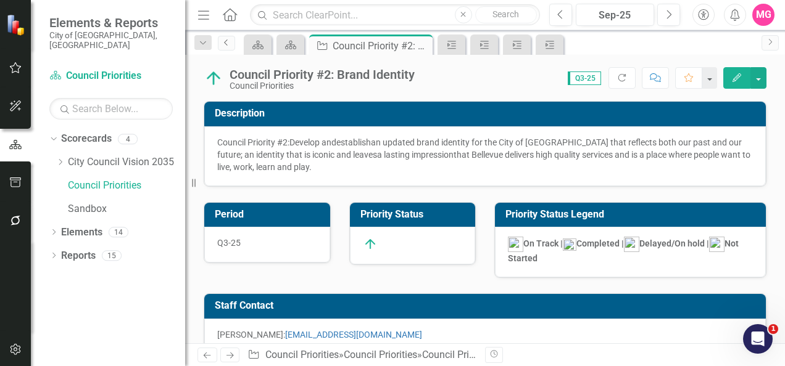
checkbox input "false"
checkbox input "true"
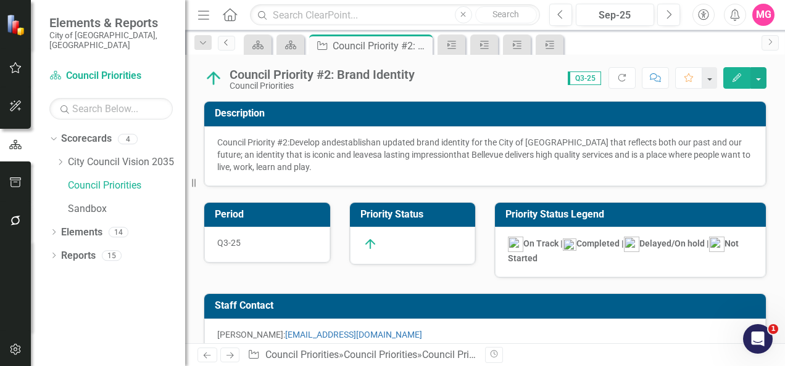
checkbox input "true"
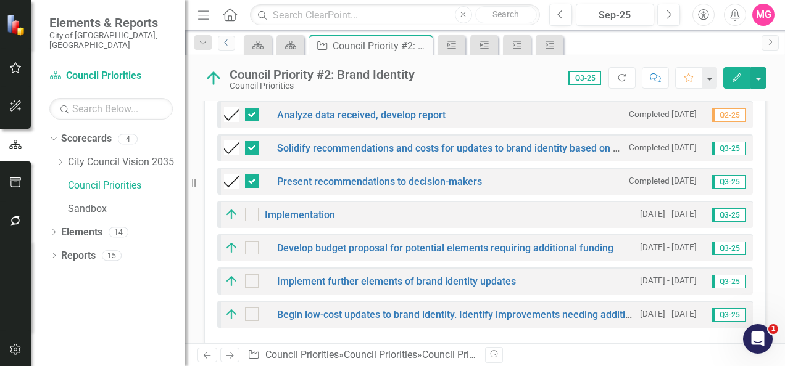
scroll to position [668, 0]
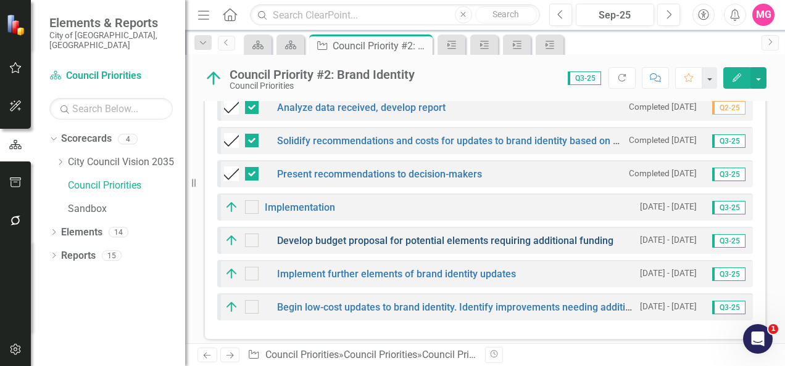
click at [580, 236] on link "Develop budget proposal for potential elements requiring additional funding" at bounding box center [445, 241] width 336 height 12
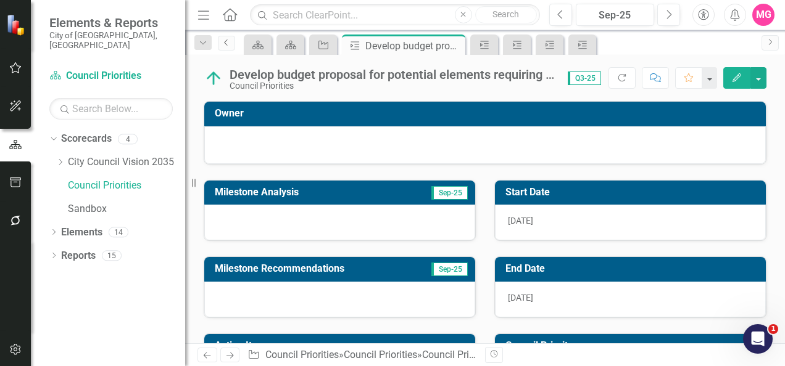
click at [221, 44] on link "Previous" at bounding box center [226, 43] width 17 height 15
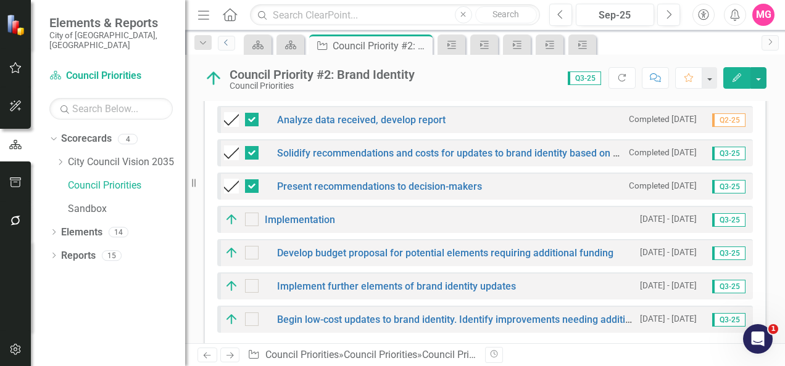
scroll to position [671, 0]
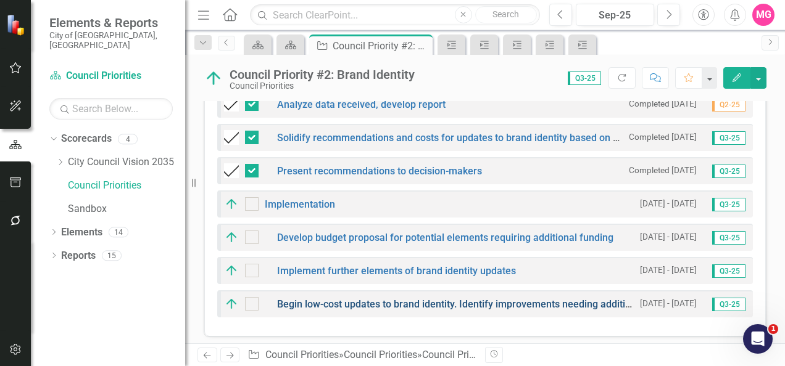
click at [366, 299] on link "Begin low-cost updates to brand identity. Identify improvements needing additio…" at bounding box center [500, 305] width 446 height 12
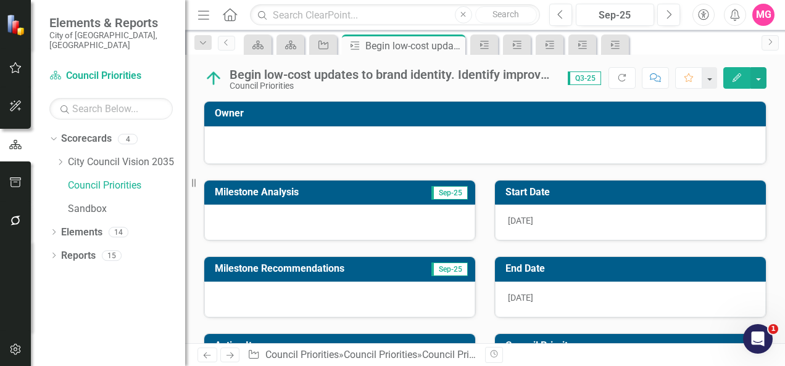
click at [592, 284] on div "[DATE]" at bounding box center [630, 300] width 271 height 36
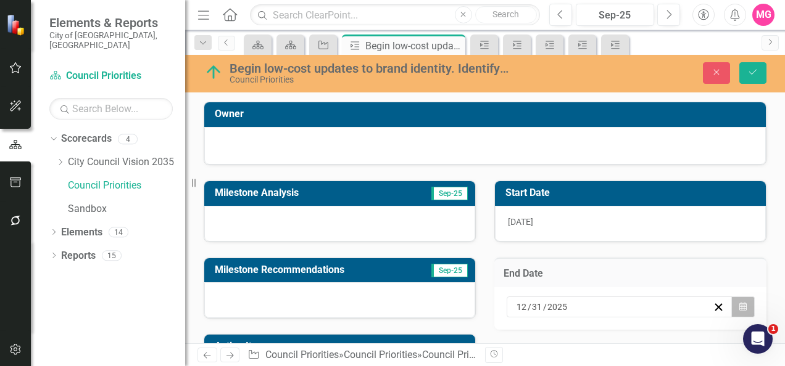
click at [739, 301] on button "Calendar" at bounding box center [742, 307] width 23 height 21
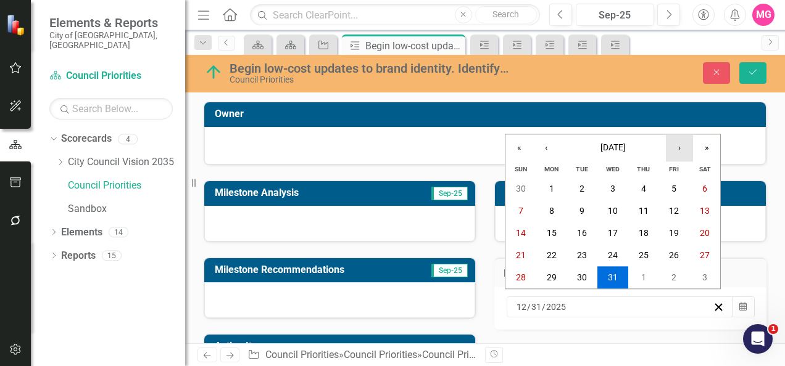
click at [682, 147] on button "›" at bounding box center [679, 147] width 27 height 27
click at [581, 273] on abbr "31" at bounding box center [582, 278] width 10 height 10
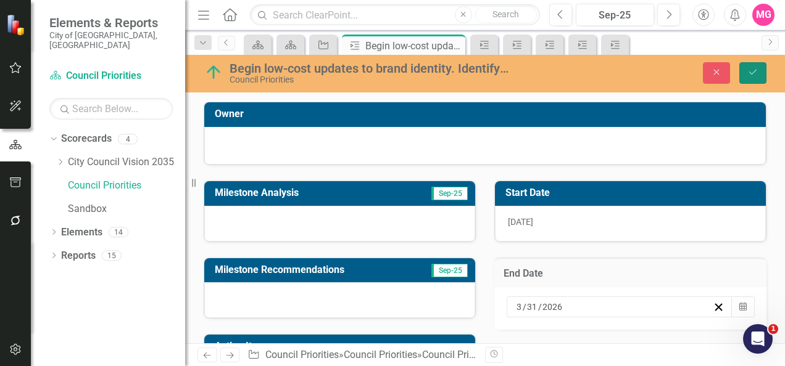
click at [747, 67] on button "Save" at bounding box center [752, 73] width 27 height 22
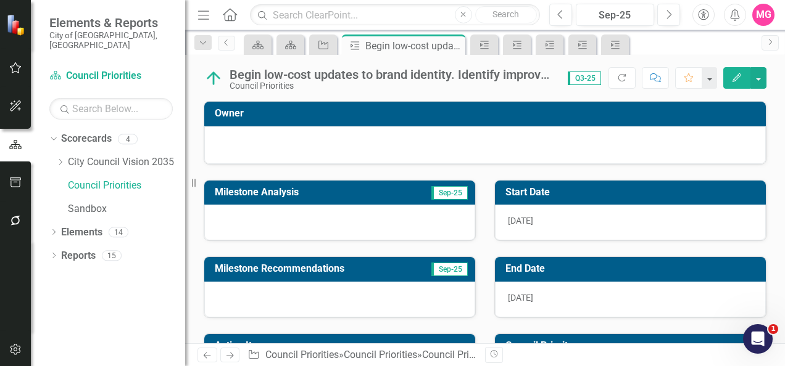
click at [226, 51] on div "Dropdown Search Scorecard Bellevue Landing Page Close Scorecard Council Priorit…" at bounding box center [485, 42] width 600 height 25
click at [225, 45] on icon "Previous" at bounding box center [226, 42] width 10 height 7
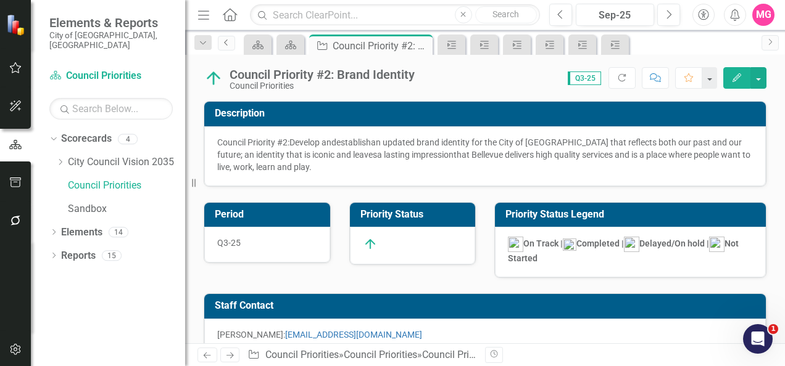
checkbox input "false"
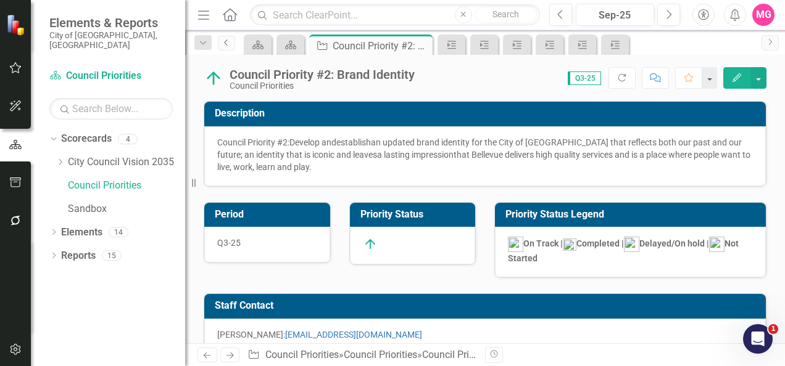
checkbox input "false"
checkbox input "true"
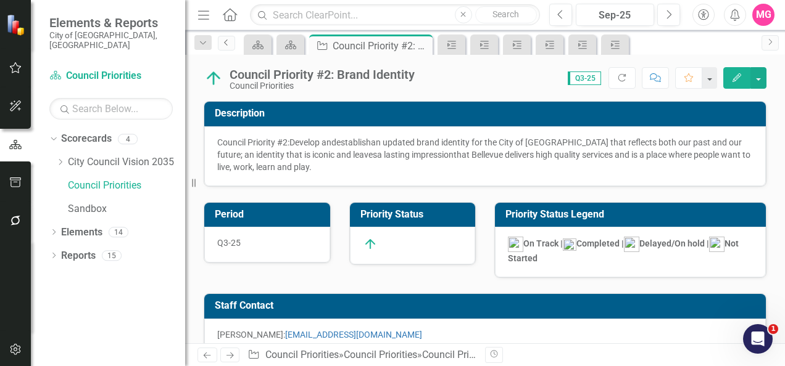
checkbox input "true"
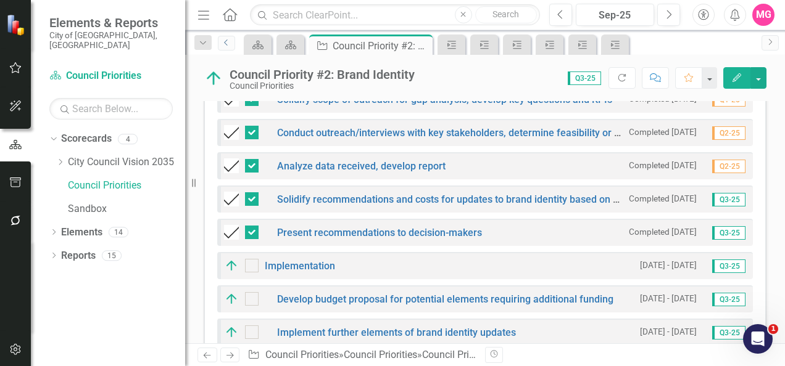
scroll to position [671, 0]
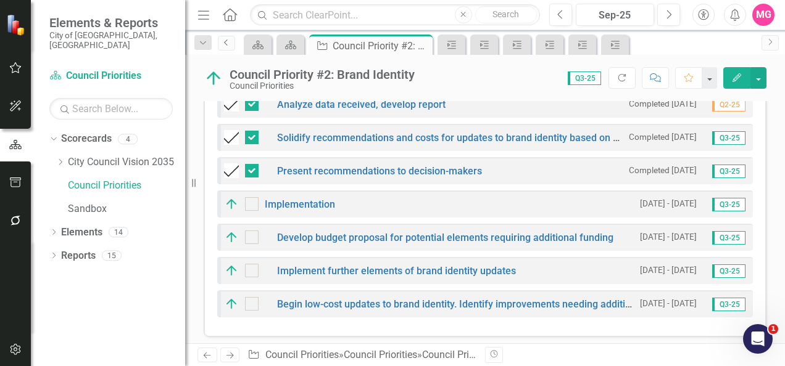
click at [227, 43] on icon "Previous" at bounding box center [226, 42] width 10 height 7
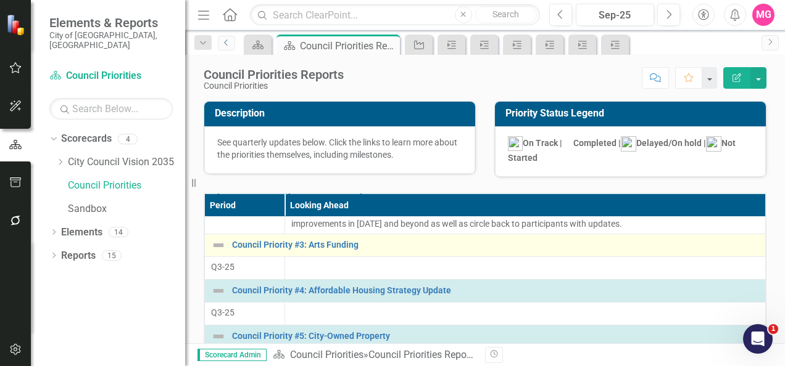
scroll to position [83, 0]
click at [305, 247] on link "Council Priority #3: Arts Funding" at bounding box center [495, 245] width 527 height 9
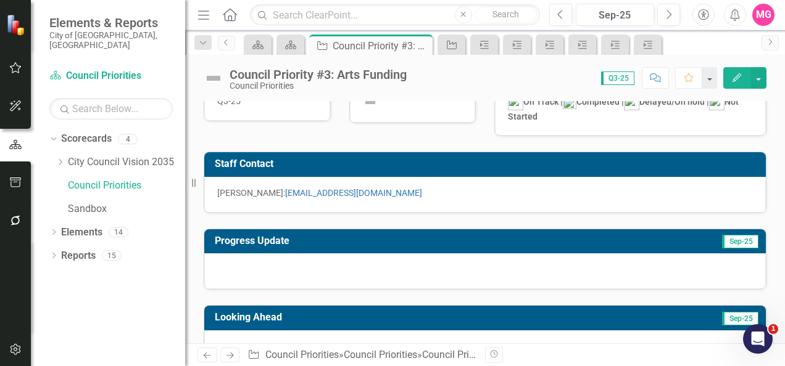
scroll to position [130, 0]
